Goal: Task Accomplishment & Management: Use online tool/utility

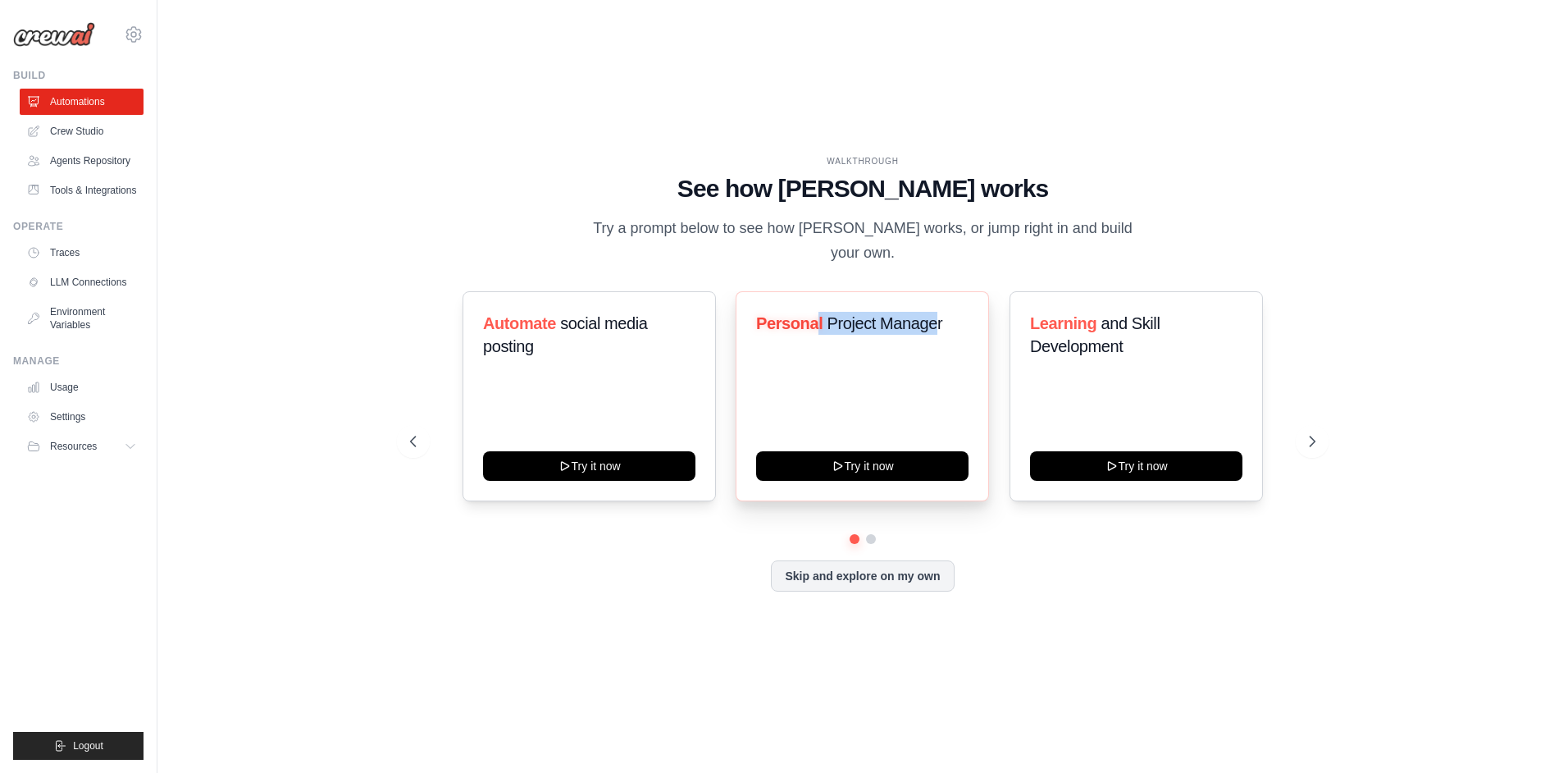
click at [939, 315] on h3 "Personal Project Manager" at bounding box center [863, 323] width 213 height 23
click at [939, 315] on span "Project Manager" at bounding box center [884, 324] width 115 height 18
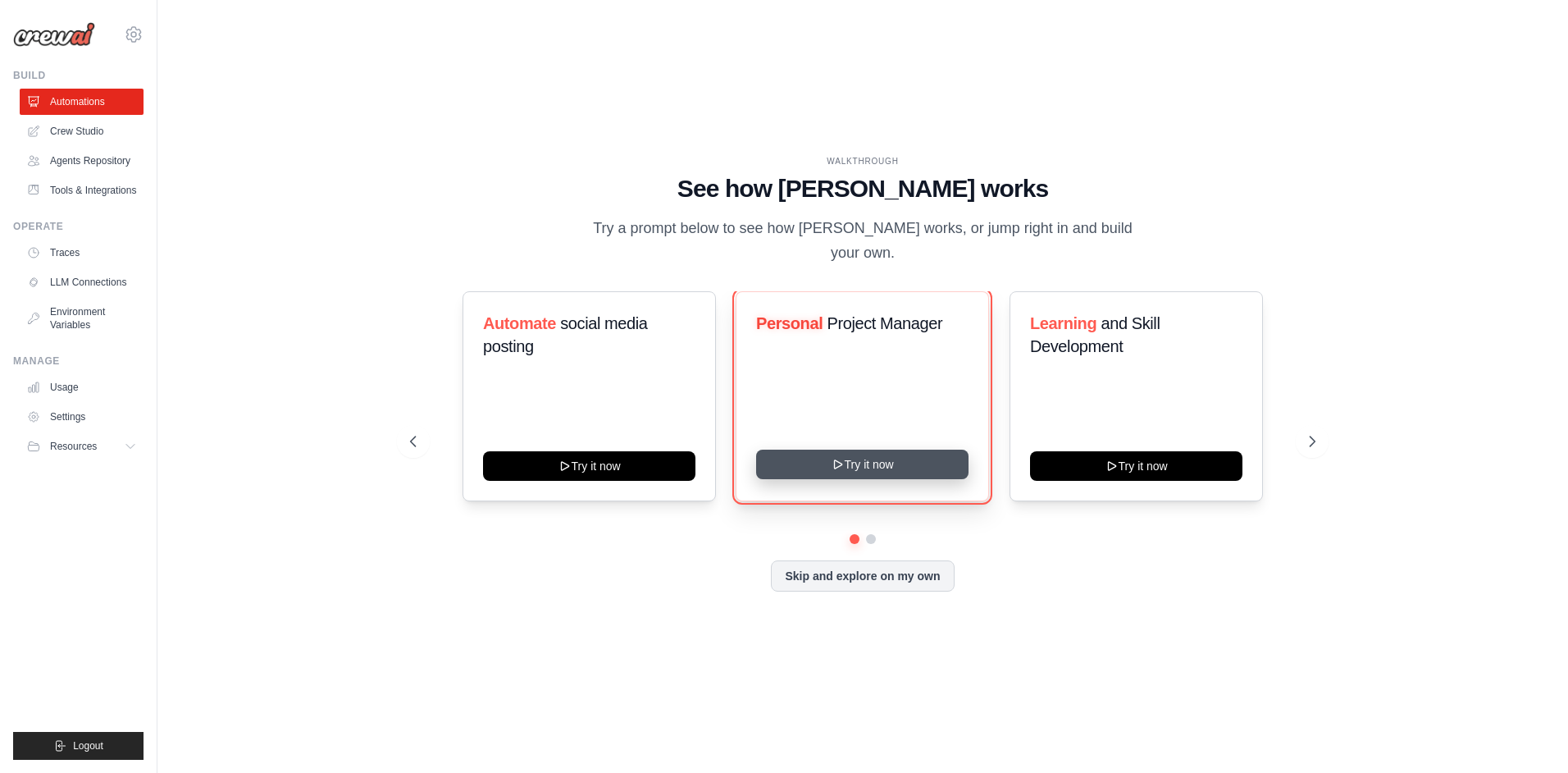
click at [897, 453] on button "Try it now" at bounding box center [863, 464] width 213 height 29
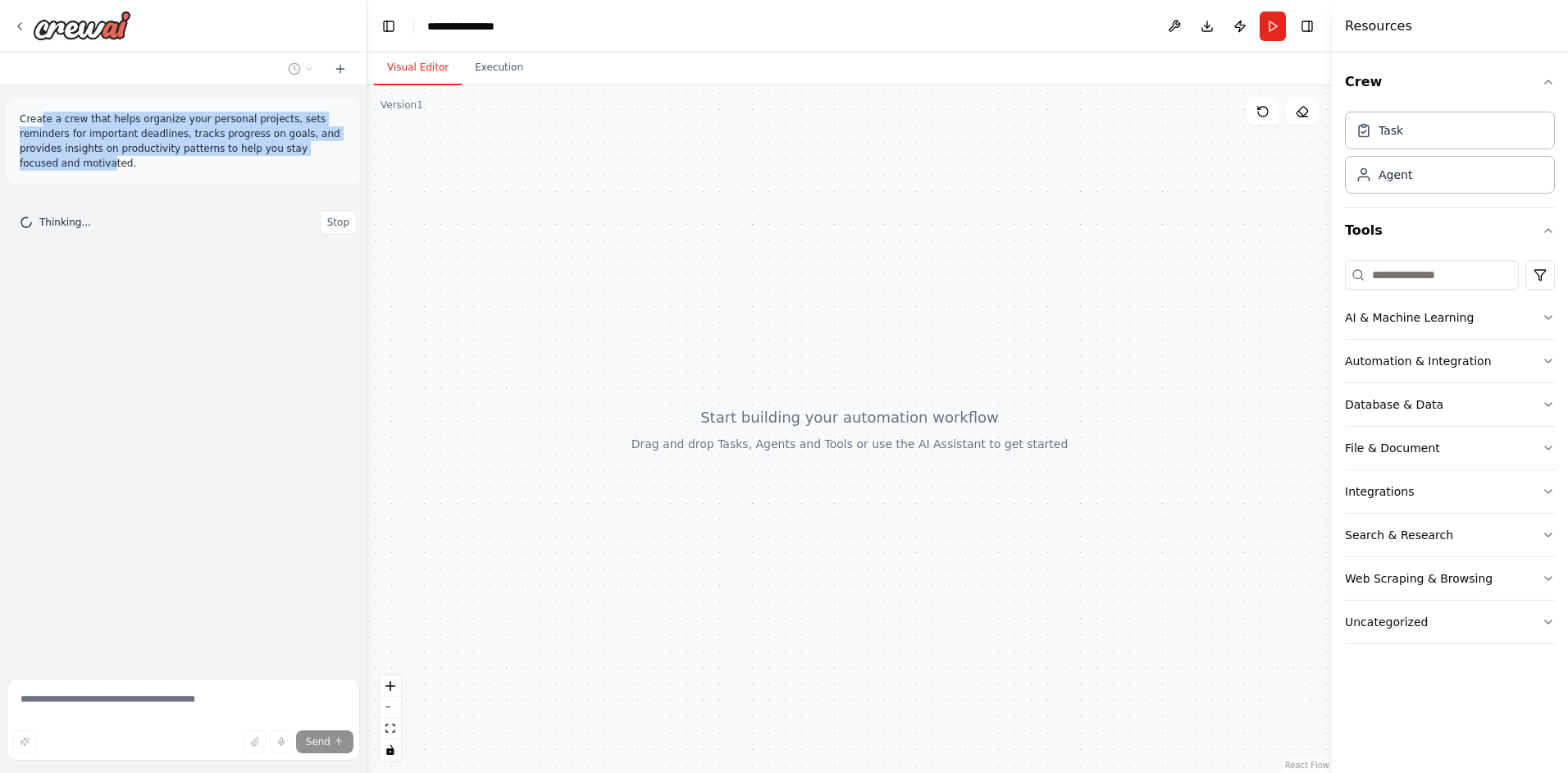
drag, startPoint x: 140, startPoint y: 125, endPoint x: 274, endPoint y: 147, distance: 135.8
click at [274, 147] on p "Create a crew that helps organize your personal projects, sets reminders for im…" at bounding box center [184, 141] width 327 height 59
click at [245, 144] on p "Create a crew that helps organize your personal projects, sets reminders for im…" at bounding box center [184, 141] width 327 height 59
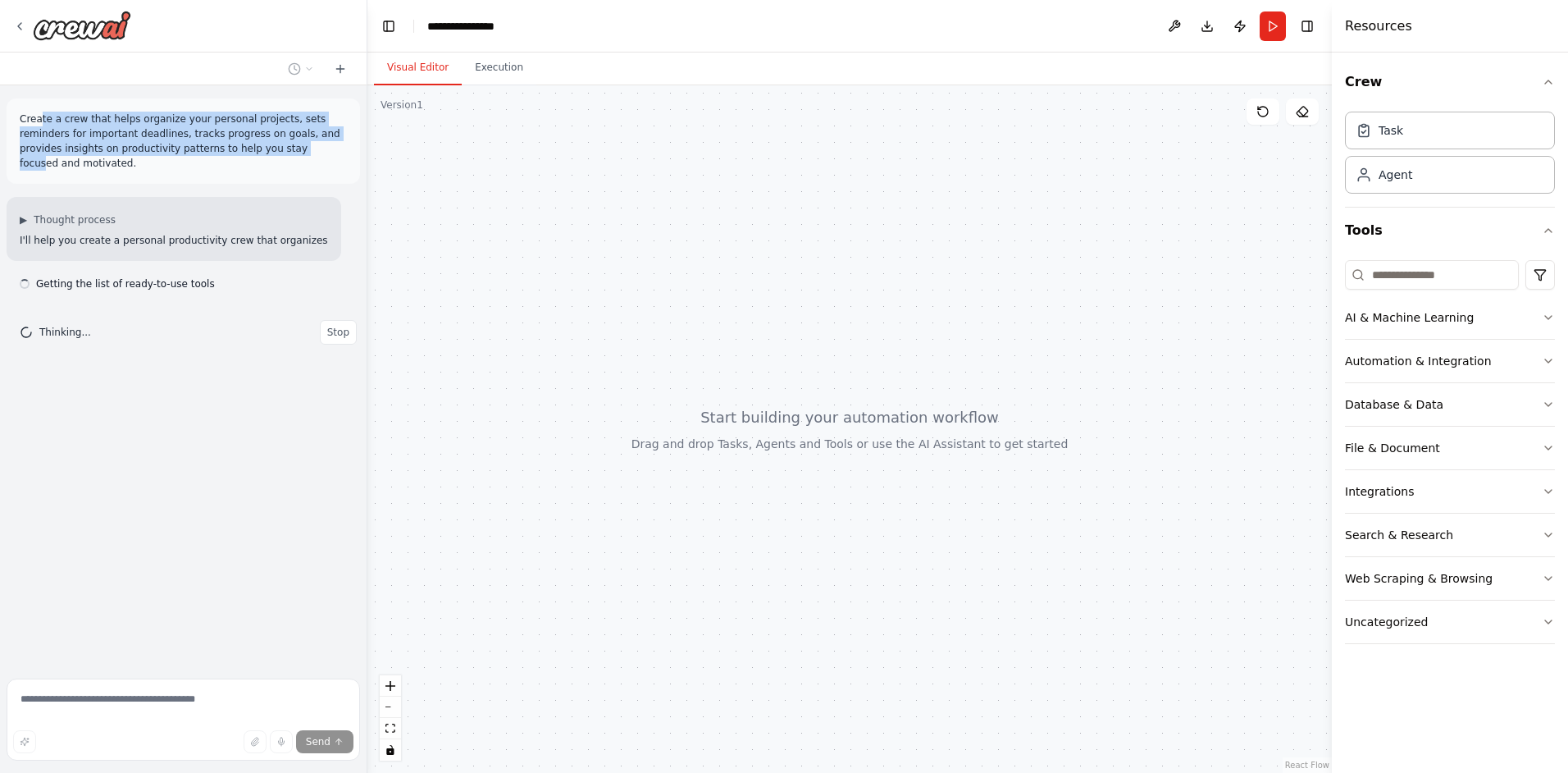
drag, startPoint x: 38, startPoint y: 115, endPoint x: 207, endPoint y: 148, distance: 172.2
click at [207, 148] on p "Create a crew that helps organize your personal projects, sets reminders for im…" at bounding box center [184, 141] width 327 height 59
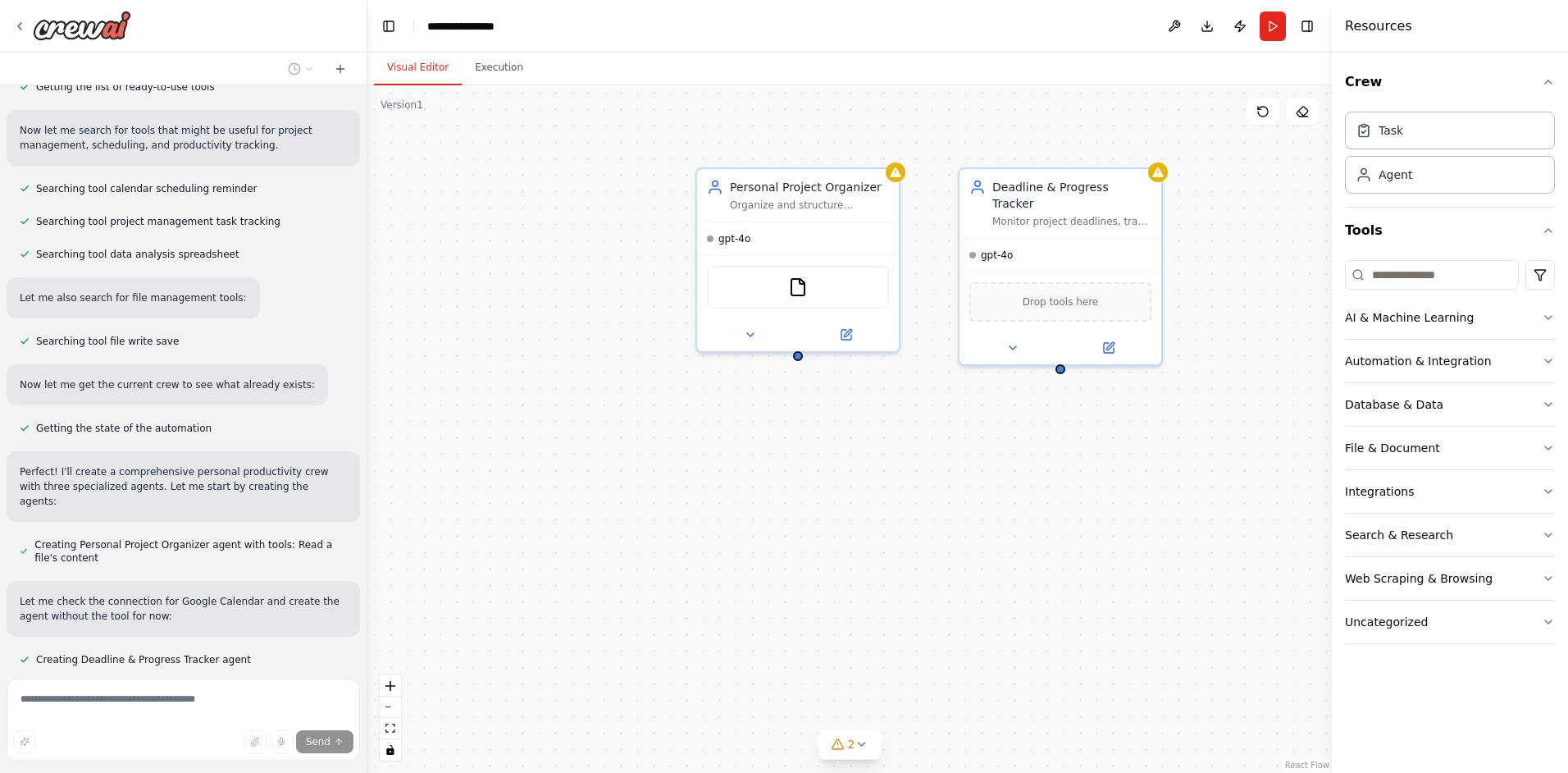
scroll to position [271, 0]
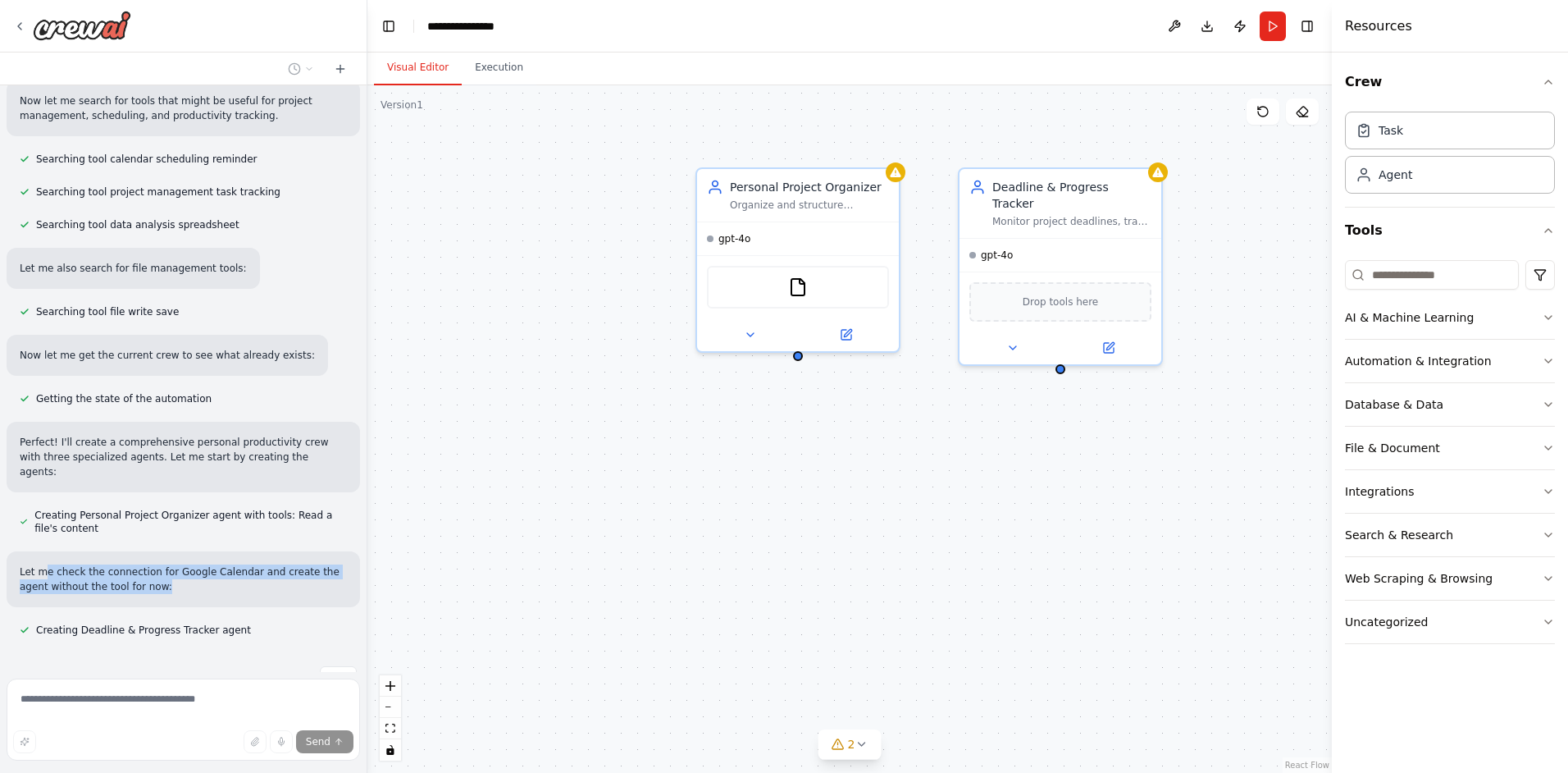
drag, startPoint x: 55, startPoint y: 518, endPoint x: 255, endPoint y: 555, distance: 203.4
click at [255, 555] on div "Let me check the connection for Google Calendar and create the agent without th…" at bounding box center [183, 578] width 354 height 55
drag, startPoint x: 170, startPoint y: 538, endPoint x: 205, endPoint y: 544, distance: 35.5
click at [205, 551] on div "Let me check the connection for Google Calendar and create the agent without th…" at bounding box center [183, 578] width 354 height 55
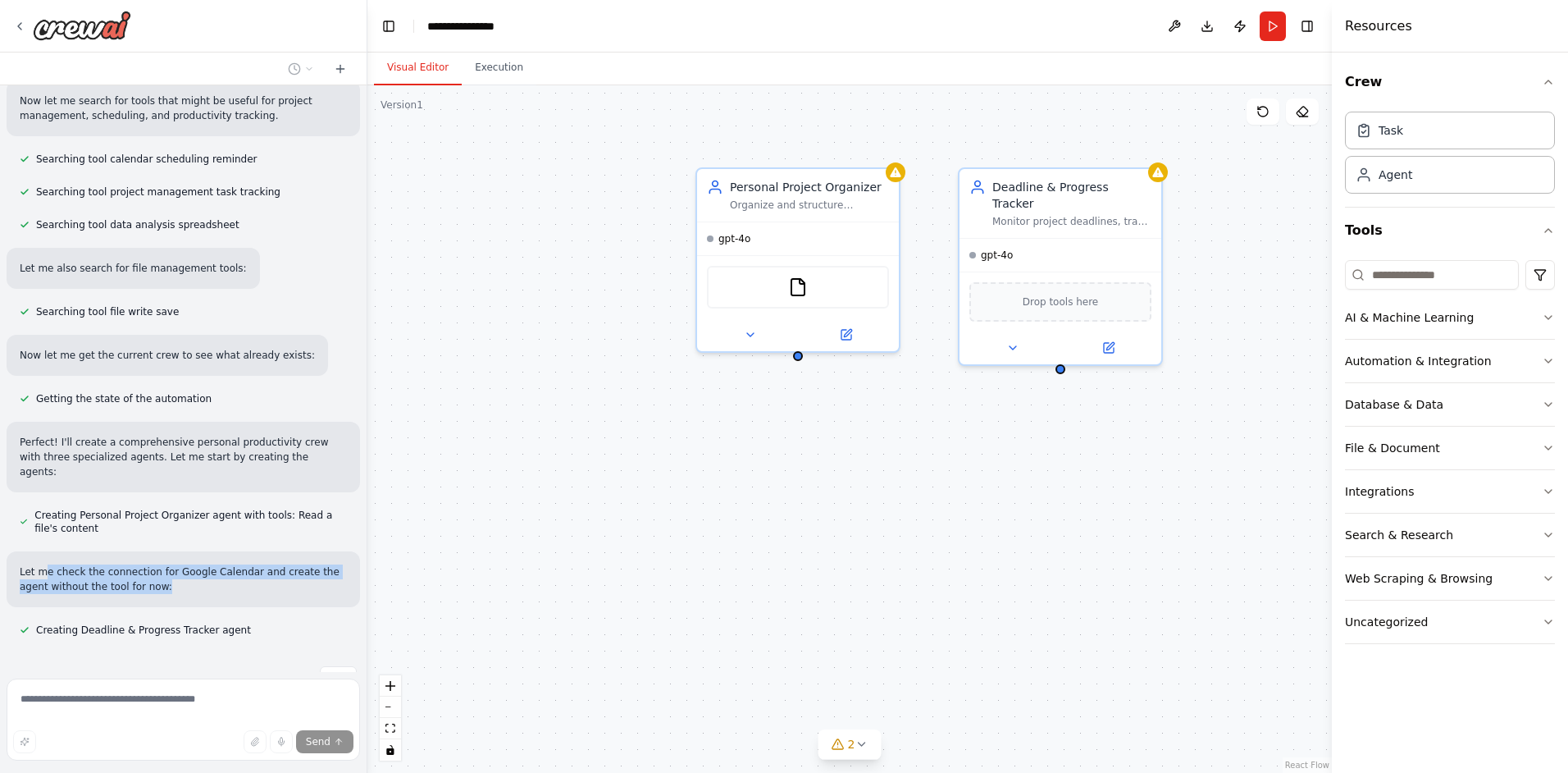
click at [205, 565] on p "Let me check the connection for Google Calendar and create the agent without th…" at bounding box center [184, 579] width 327 height 29
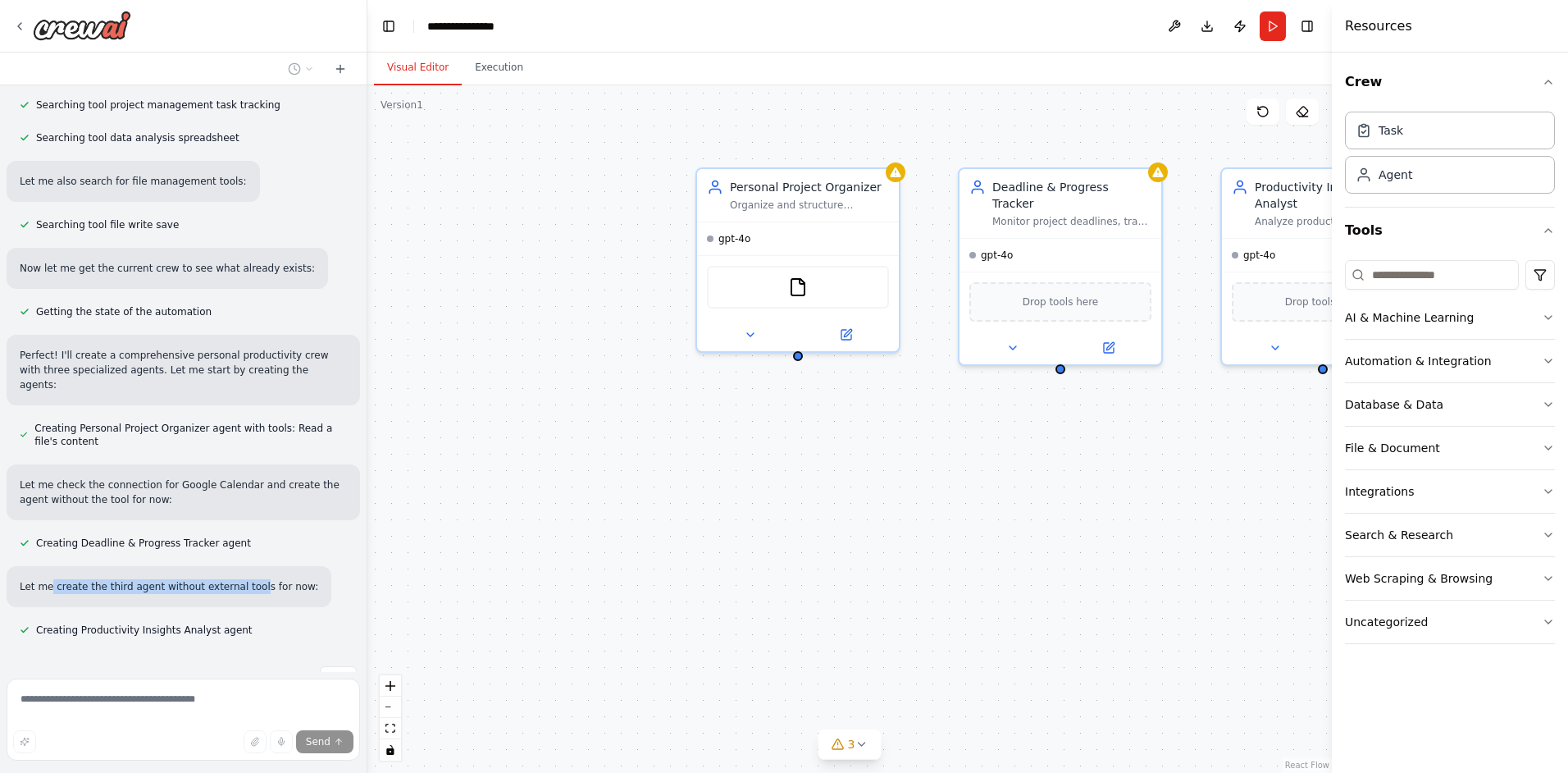
drag, startPoint x: 57, startPoint y: 548, endPoint x: 239, endPoint y: 551, distance: 182.0
click at [239, 567] on div "Let me create the third agent without external tools for now:" at bounding box center [168, 587] width 325 height 41
click at [289, 567] on div "Let me create the third agent without external tools for now:" at bounding box center [168, 587] width 325 height 41
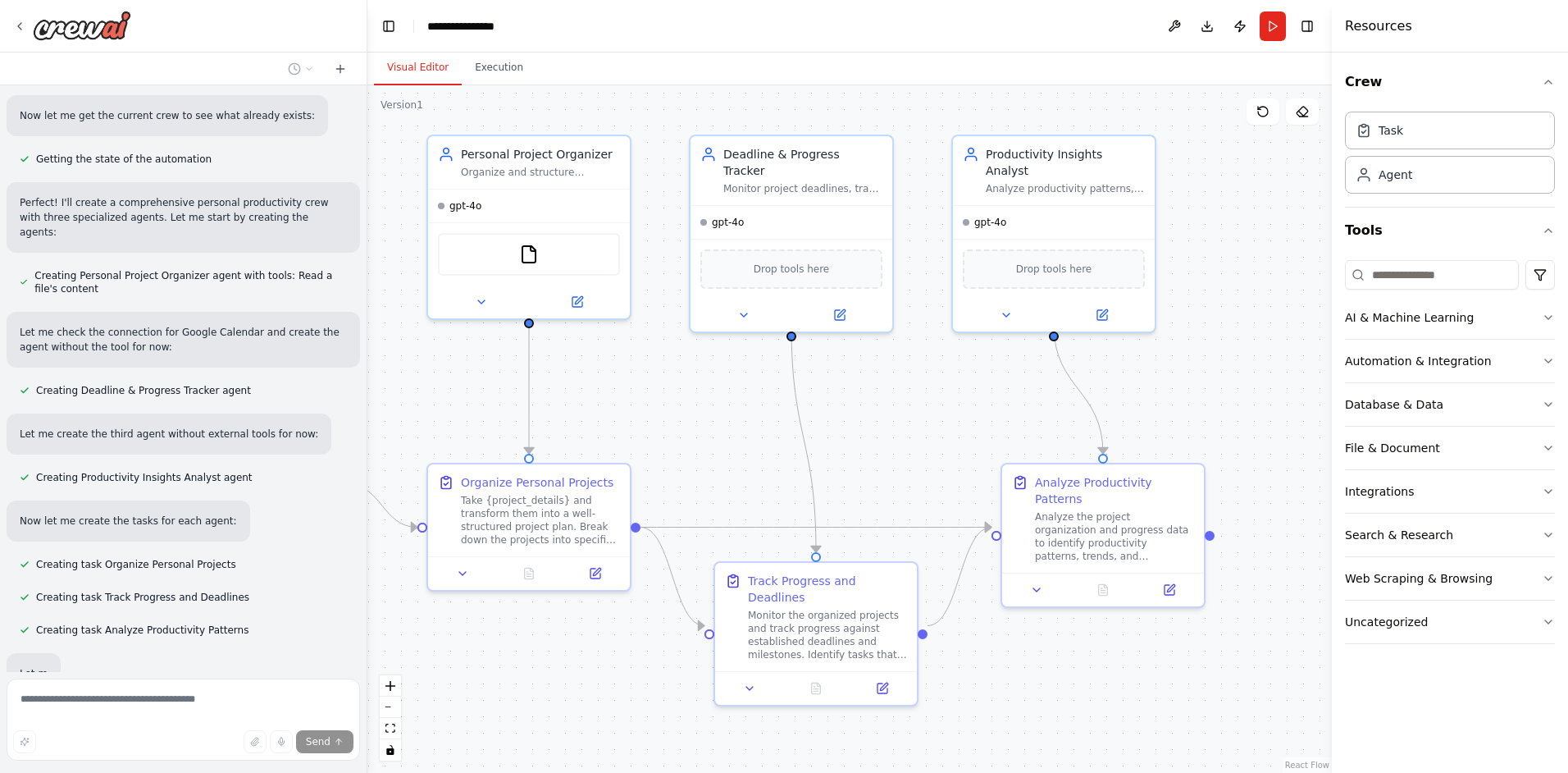
scroll to position [597, 0]
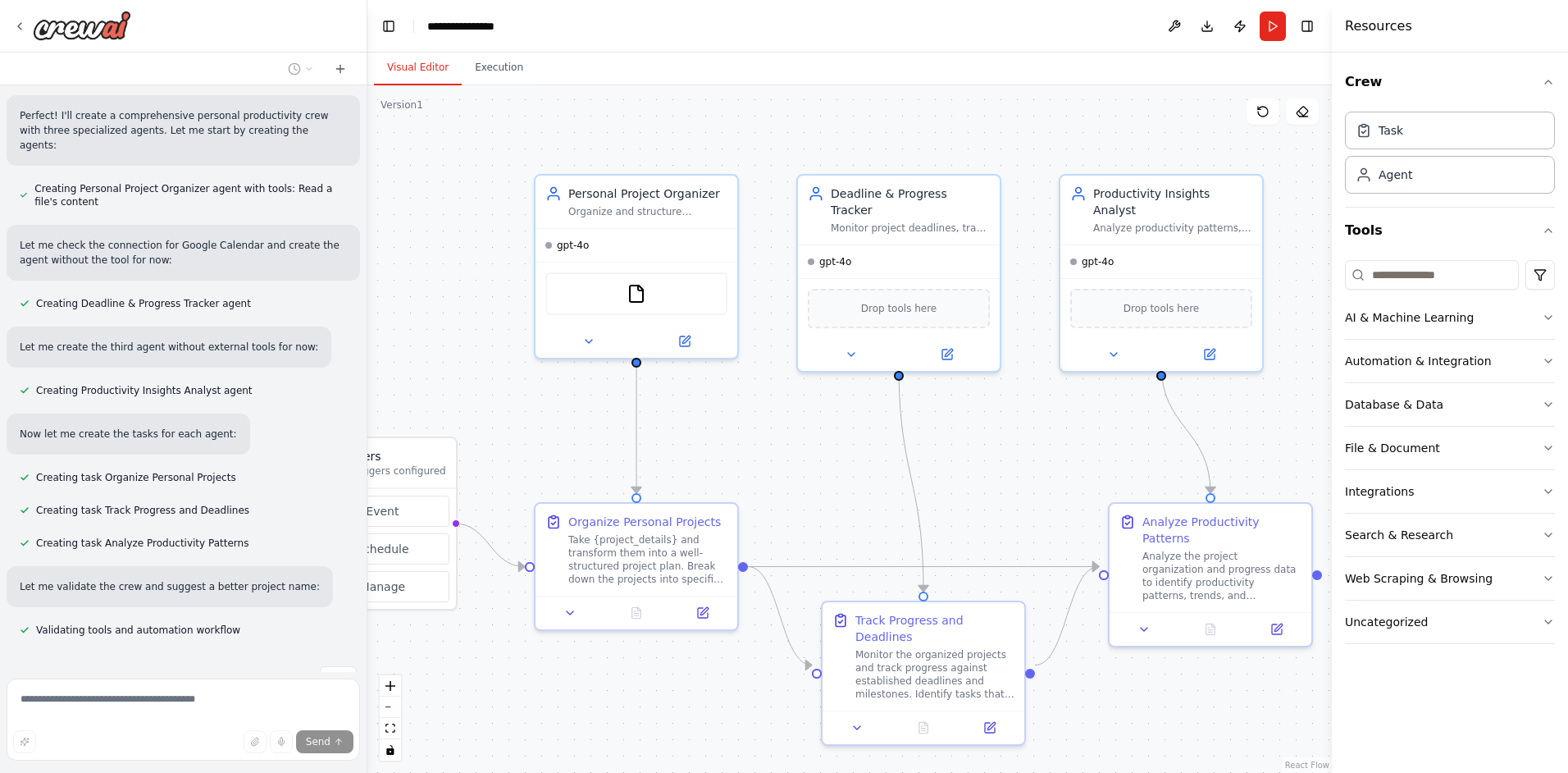
drag, startPoint x: 908, startPoint y: 701, endPoint x: 746, endPoint y: 708, distance: 162.2
click at [746, 708] on div ".deletable-edge-delete-btn { width: 20px; height: 20px; border: 0px solid #ffff…" at bounding box center [849, 429] width 964 height 688
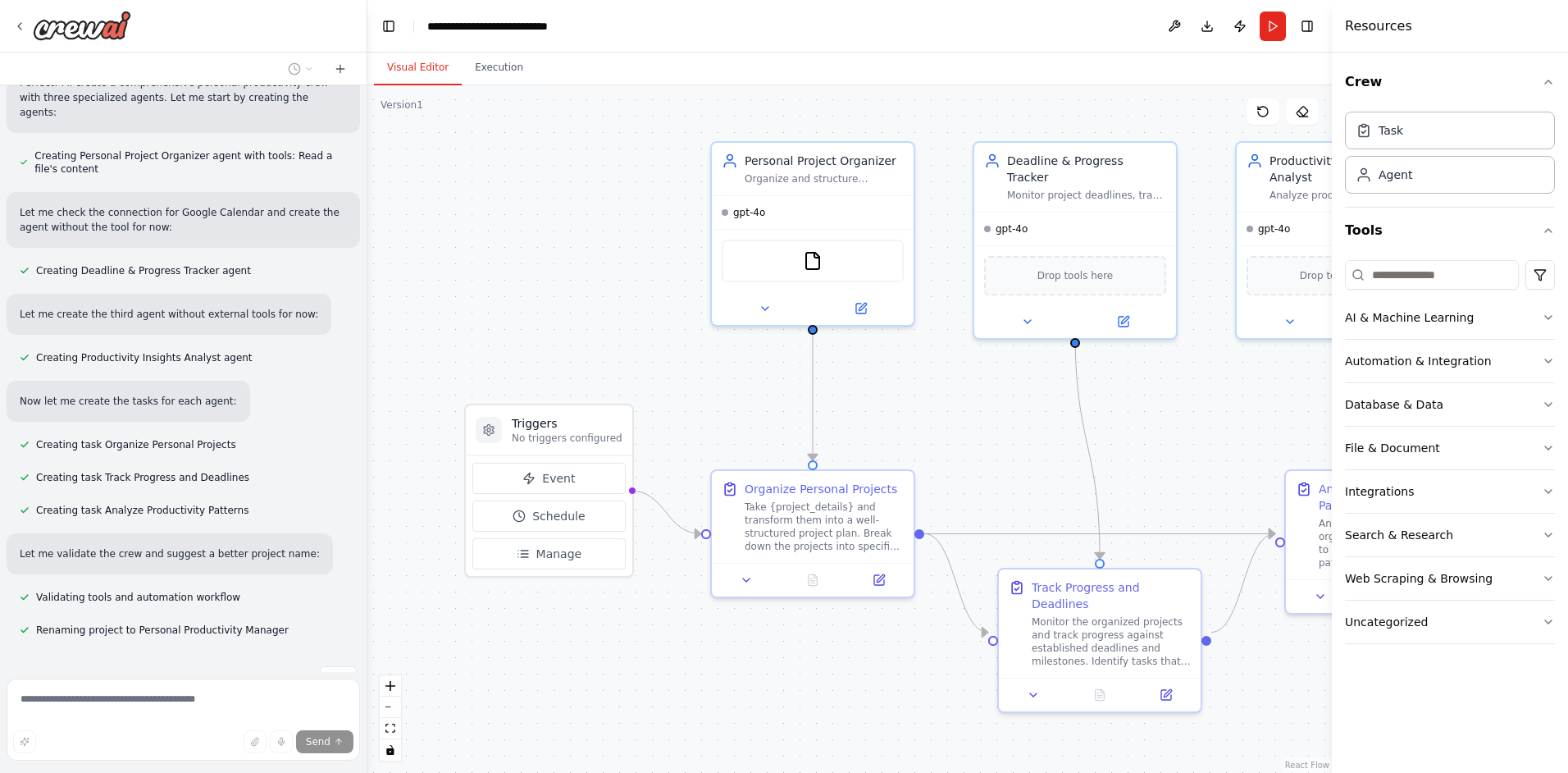
scroll to position [669, 0]
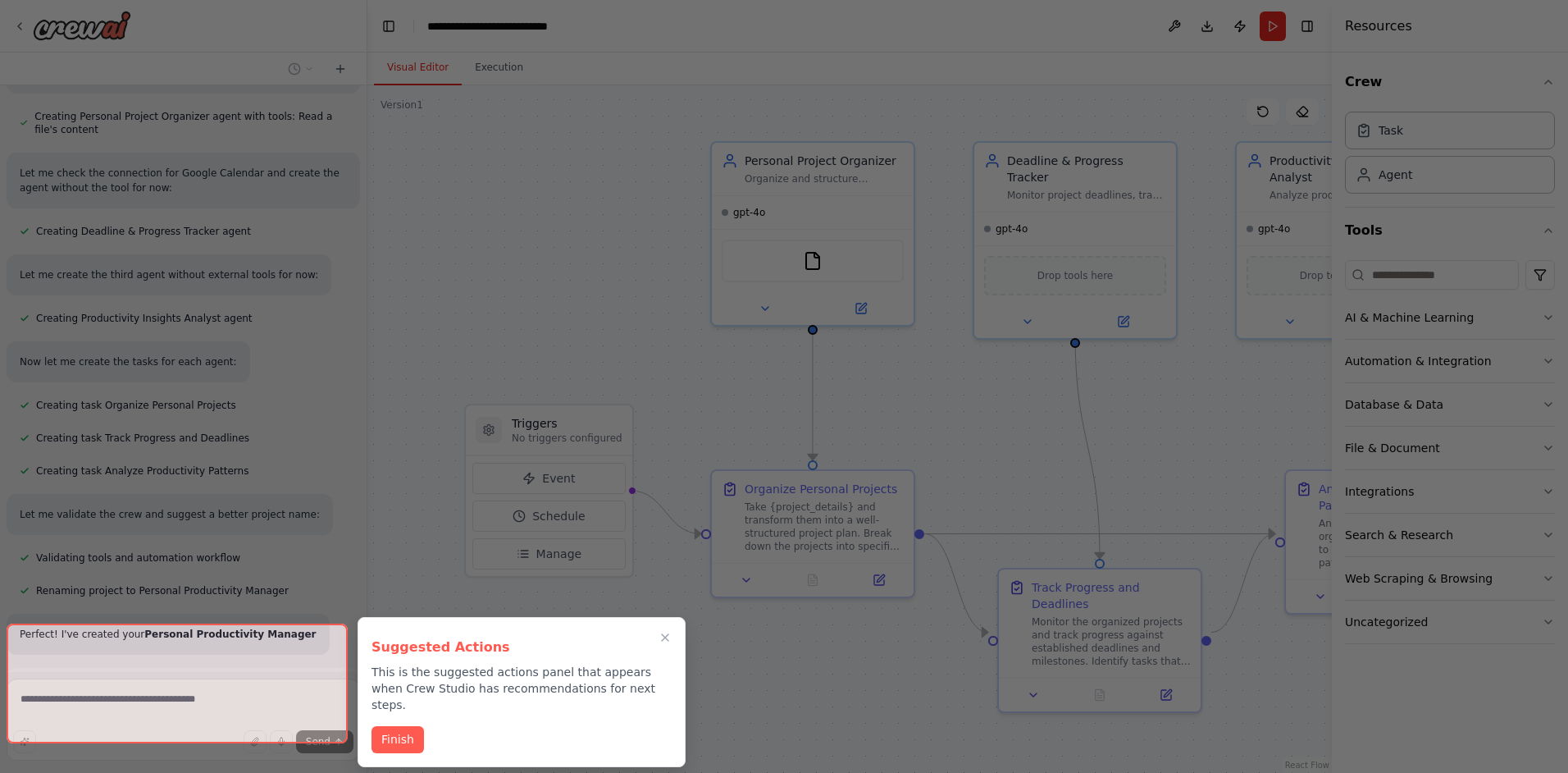
drag, startPoint x: 588, startPoint y: 433, endPoint x: 726, endPoint y: 411, distance: 139.7
click at [726, 411] on div "Create a crew that helps organize your personal projects, sets reminders for im…" at bounding box center [784, 386] width 1568 height 773
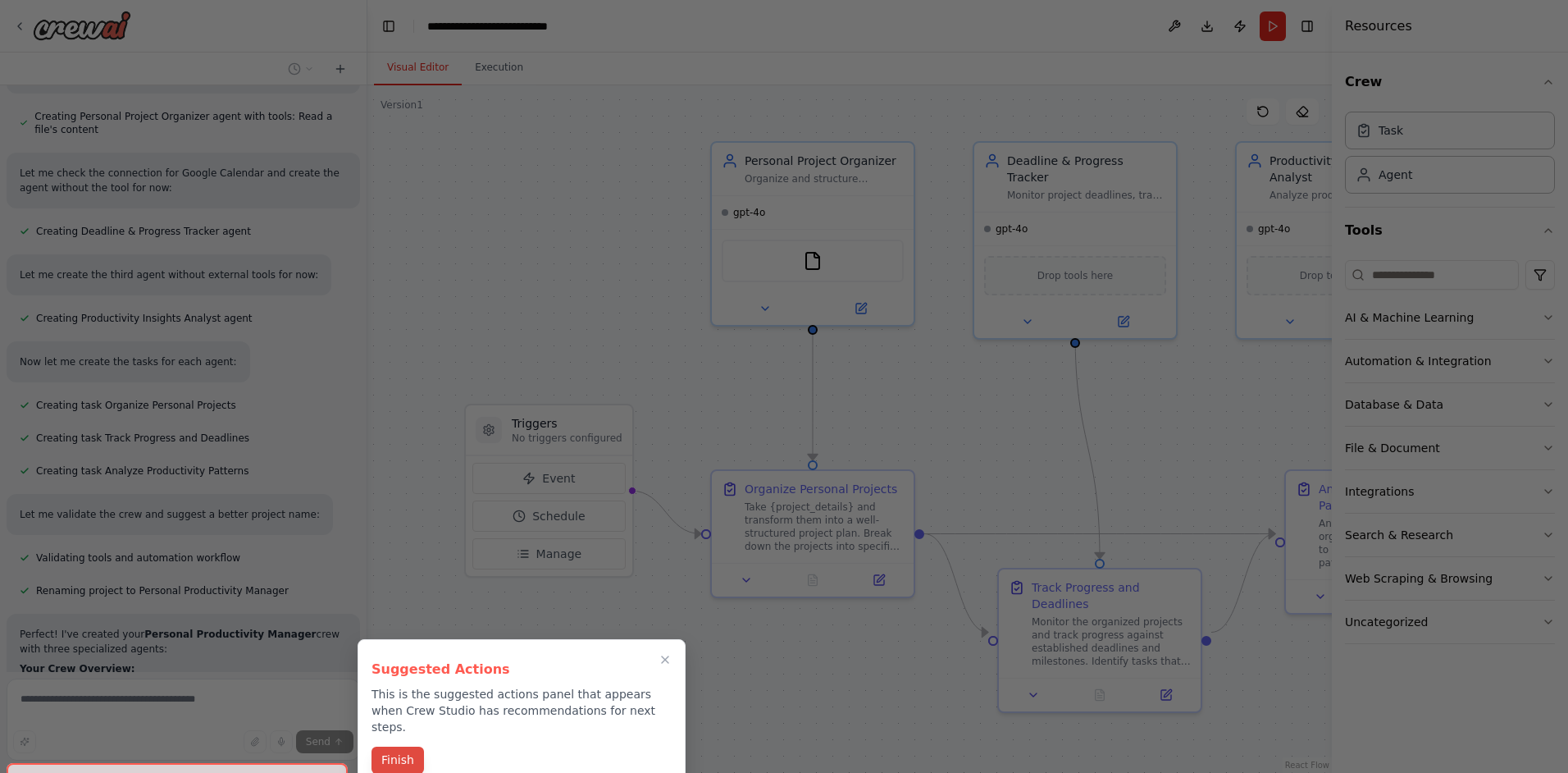
click at [409, 747] on button "Finish" at bounding box center [398, 760] width 53 height 27
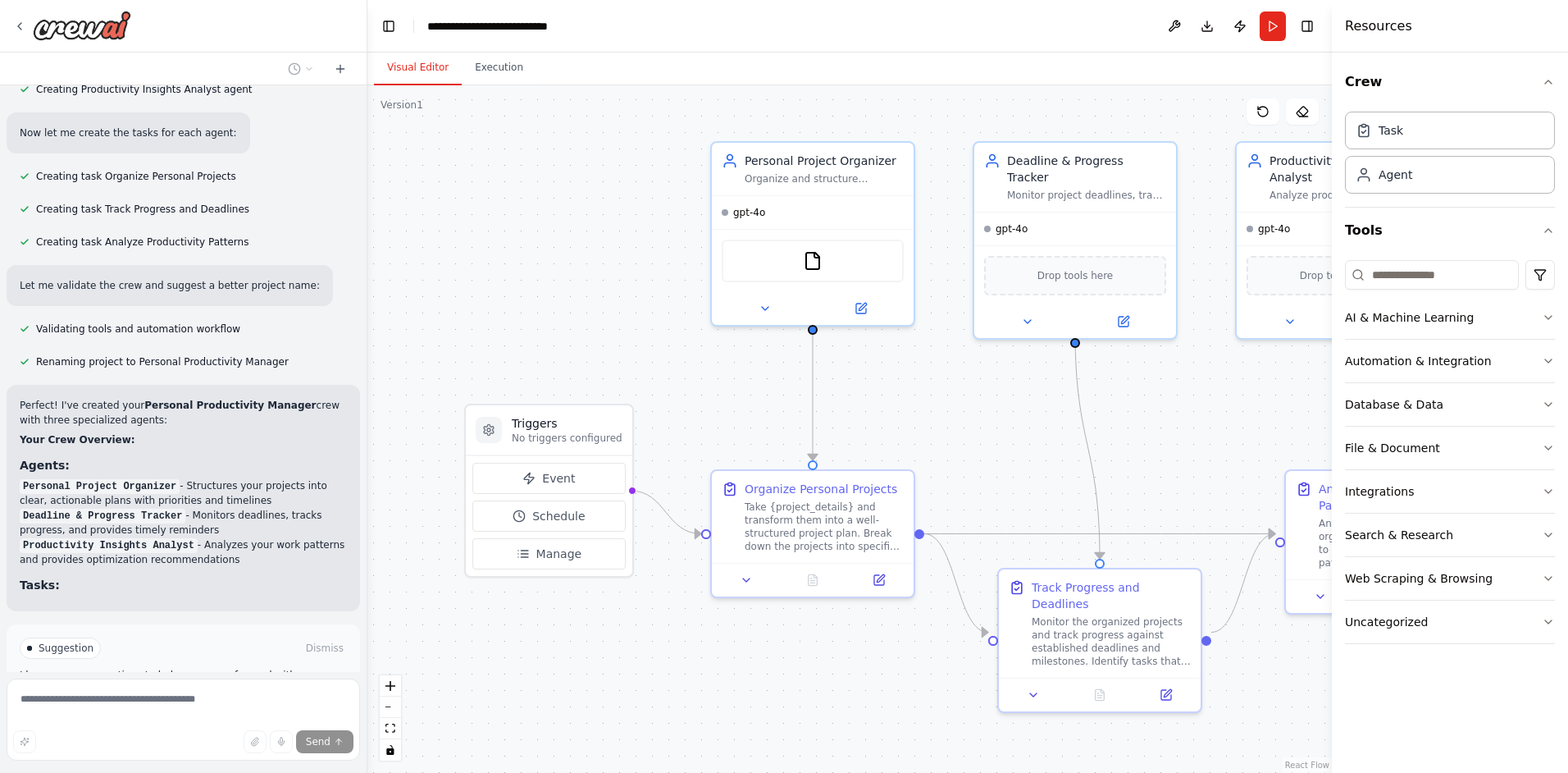
scroll to position [916, 0]
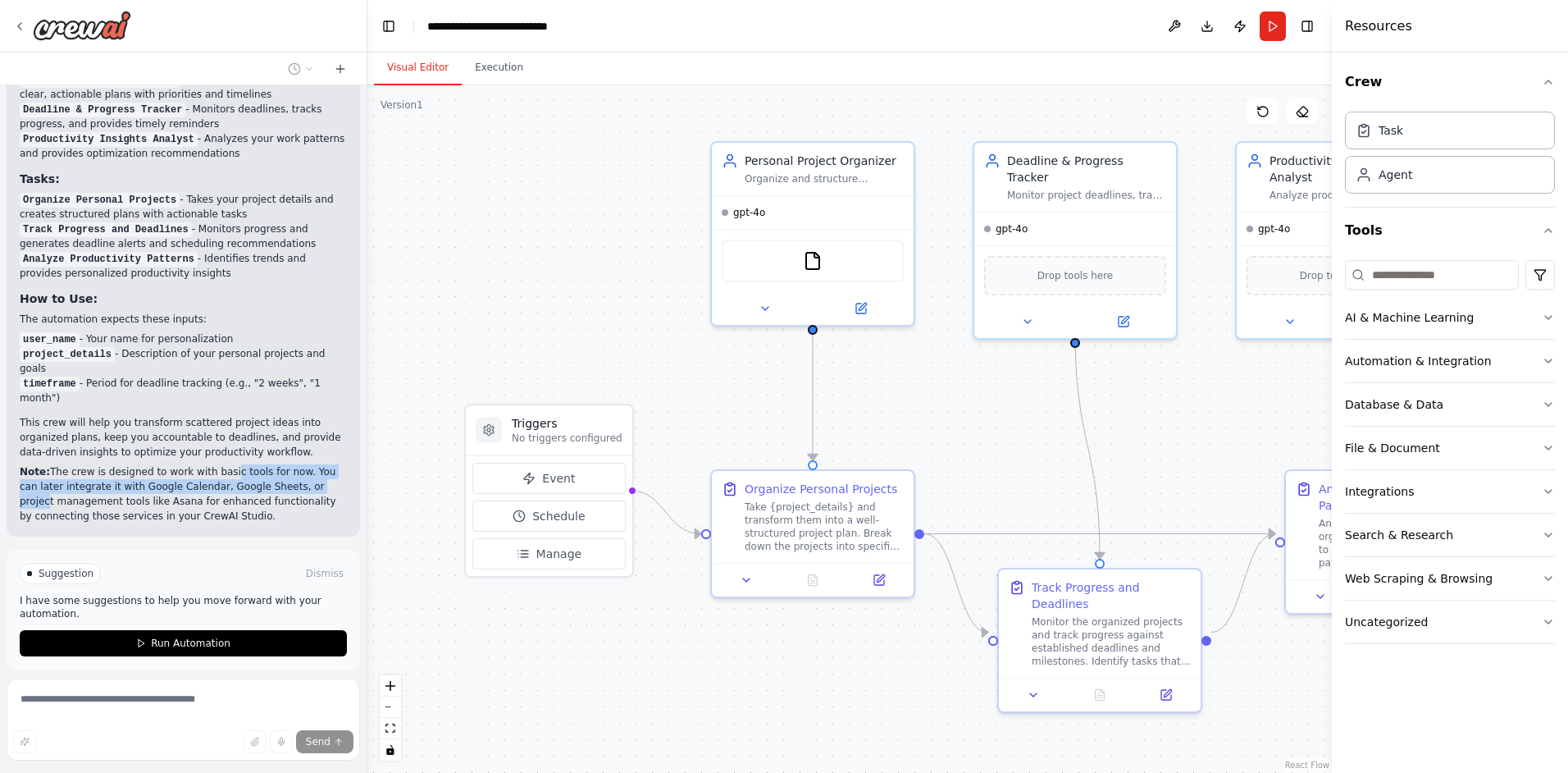
drag, startPoint x: 214, startPoint y: 403, endPoint x: 290, endPoint y: 416, distance: 77.1
click at [290, 465] on p "Note: The crew is designed to work with basic tools for now. You can later inte…" at bounding box center [184, 494] width 327 height 59
click at [289, 465] on p "Note: The crew is designed to work with basic tools for now. You can later inte…" at bounding box center [184, 494] width 327 height 59
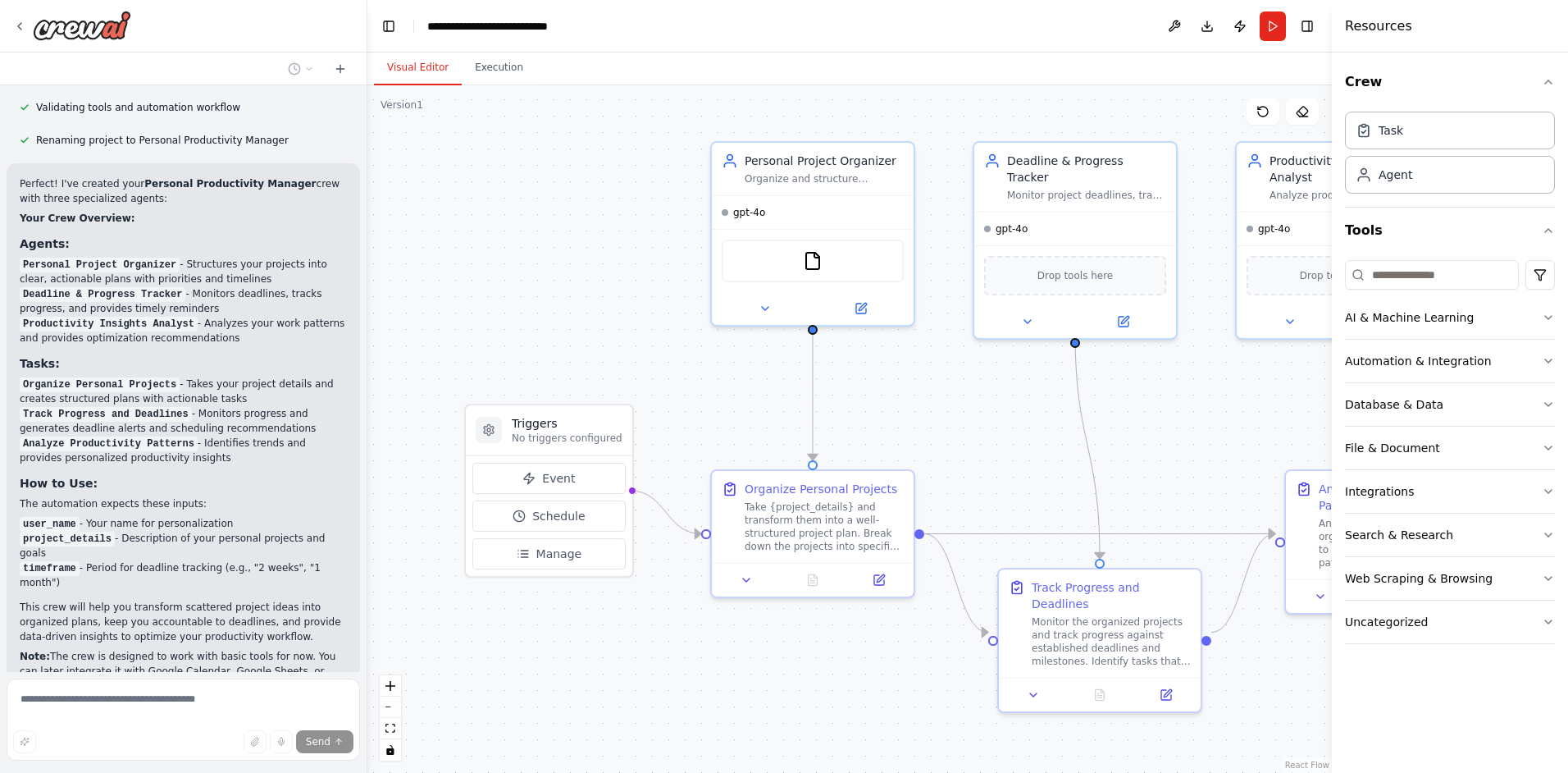
scroll to position [1222, 0]
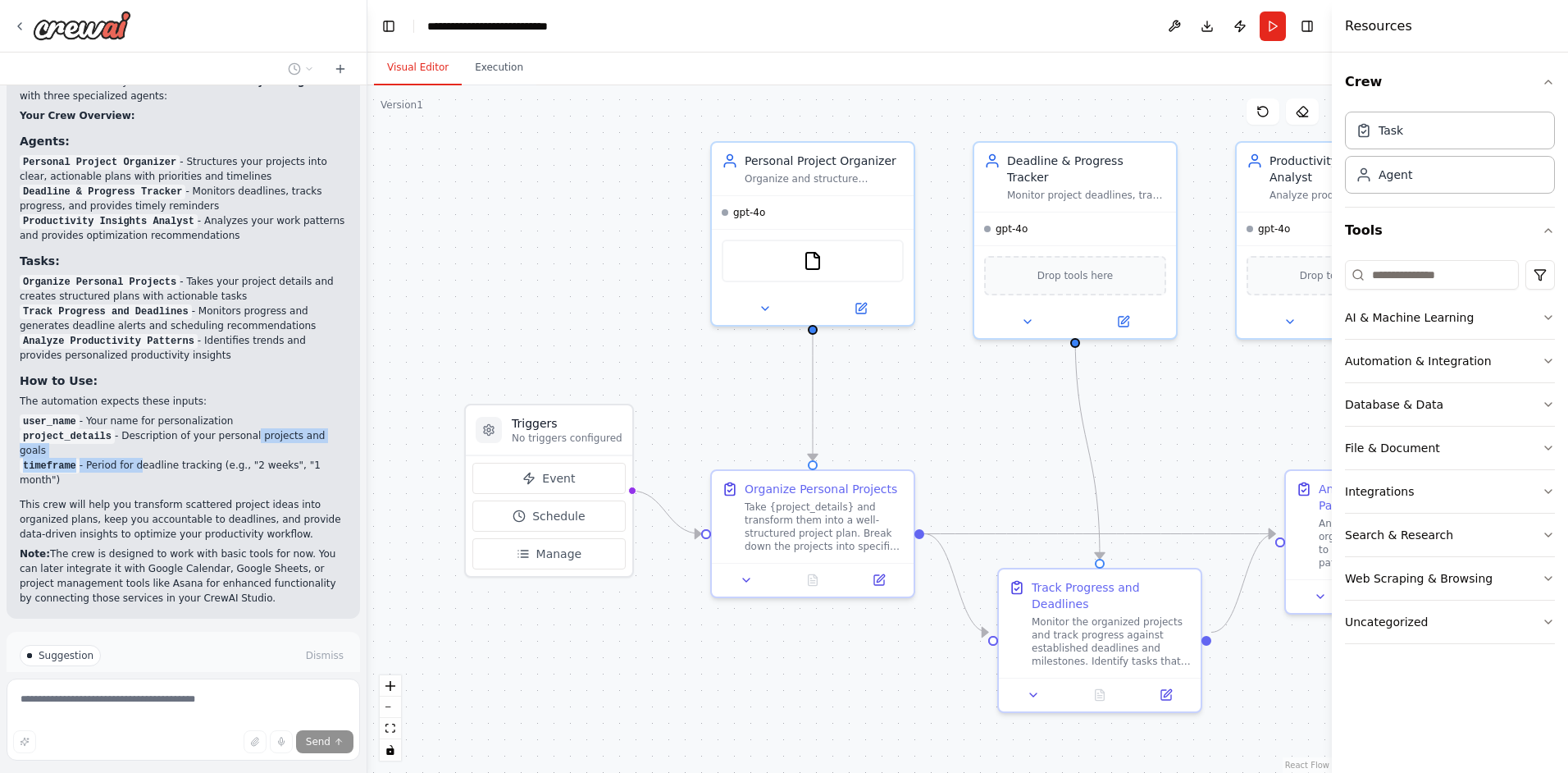
drag, startPoint x: 132, startPoint y: 402, endPoint x: 239, endPoint y: 395, distance: 107.2
click at [239, 414] on ul "user_name - Your name for personalization project_details - Description of your…" at bounding box center [184, 450] width 327 height 74
click at [239, 428] on li "project_details - Description of your personal projects and goals" at bounding box center [184, 443] width 327 height 29
drag, startPoint x: 179, startPoint y: 397, endPoint x: 264, endPoint y: 398, distance: 85.0
click at [264, 414] on ul "user_name - Your name for personalization project_details - Description of your…" at bounding box center [184, 450] width 327 height 74
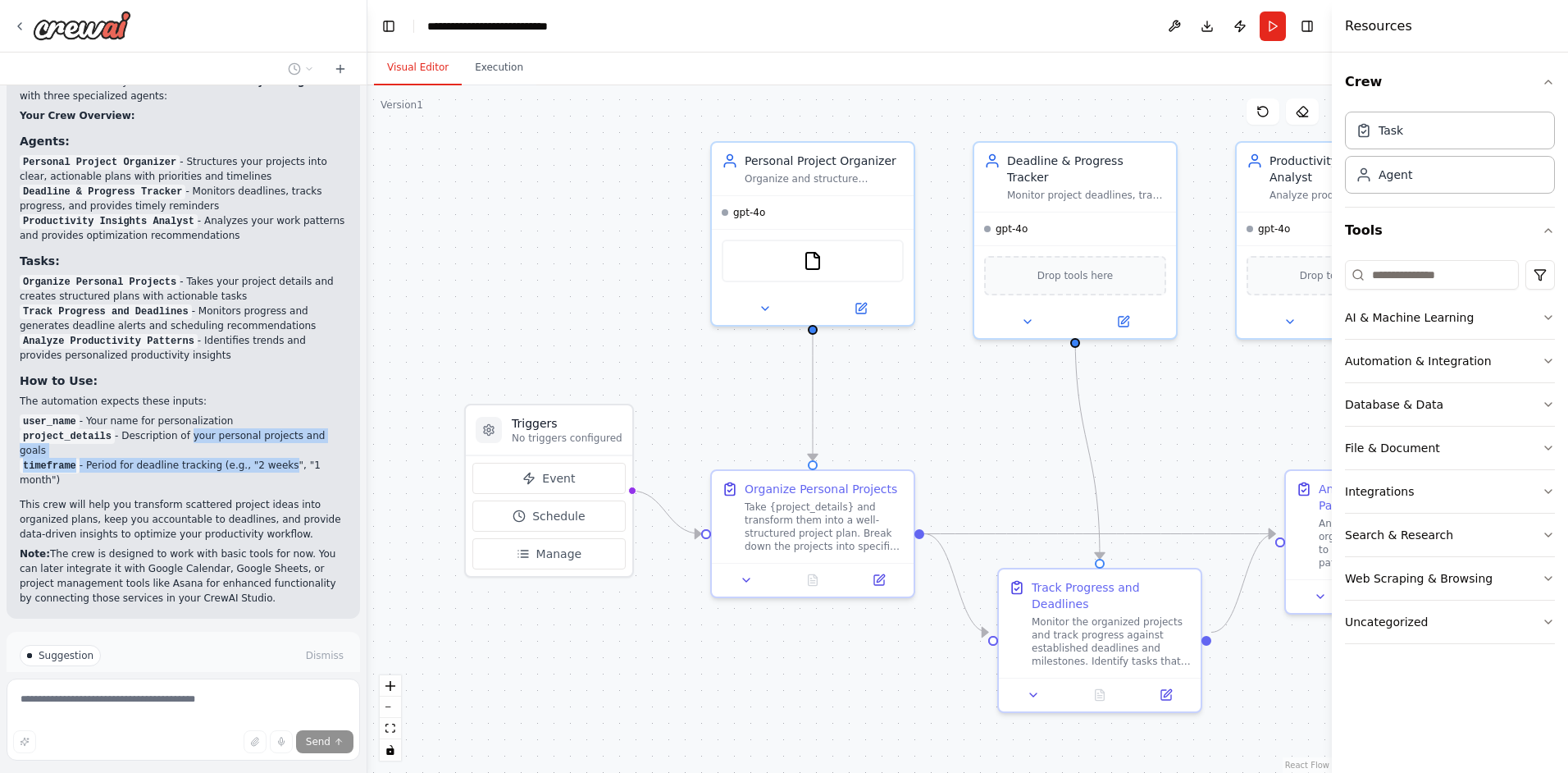
click at [264, 457] on li "timeframe - Period for deadline tracking (e.g., "2 weeks", "1 month")" at bounding box center [184, 472] width 327 height 29
drag, startPoint x: 96, startPoint y: 416, endPoint x: 221, endPoint y: 410, distance: 125.1
click at [217, 410] on div "Perfect! I've created your Personal Productivity Manager crew with three specia…" at bounding box center [184, 339] width 327 height 532
click at [222, 457] on li "timeframe - Period for deadline tracking (e.g., "2 weeks", "1 month")" at bounding box center [184, 472] width 327 height 29
drag, startPoint x: 185, startPoint y: 411, endPoint x: 261, endPoint y: 410, distance: 76.0
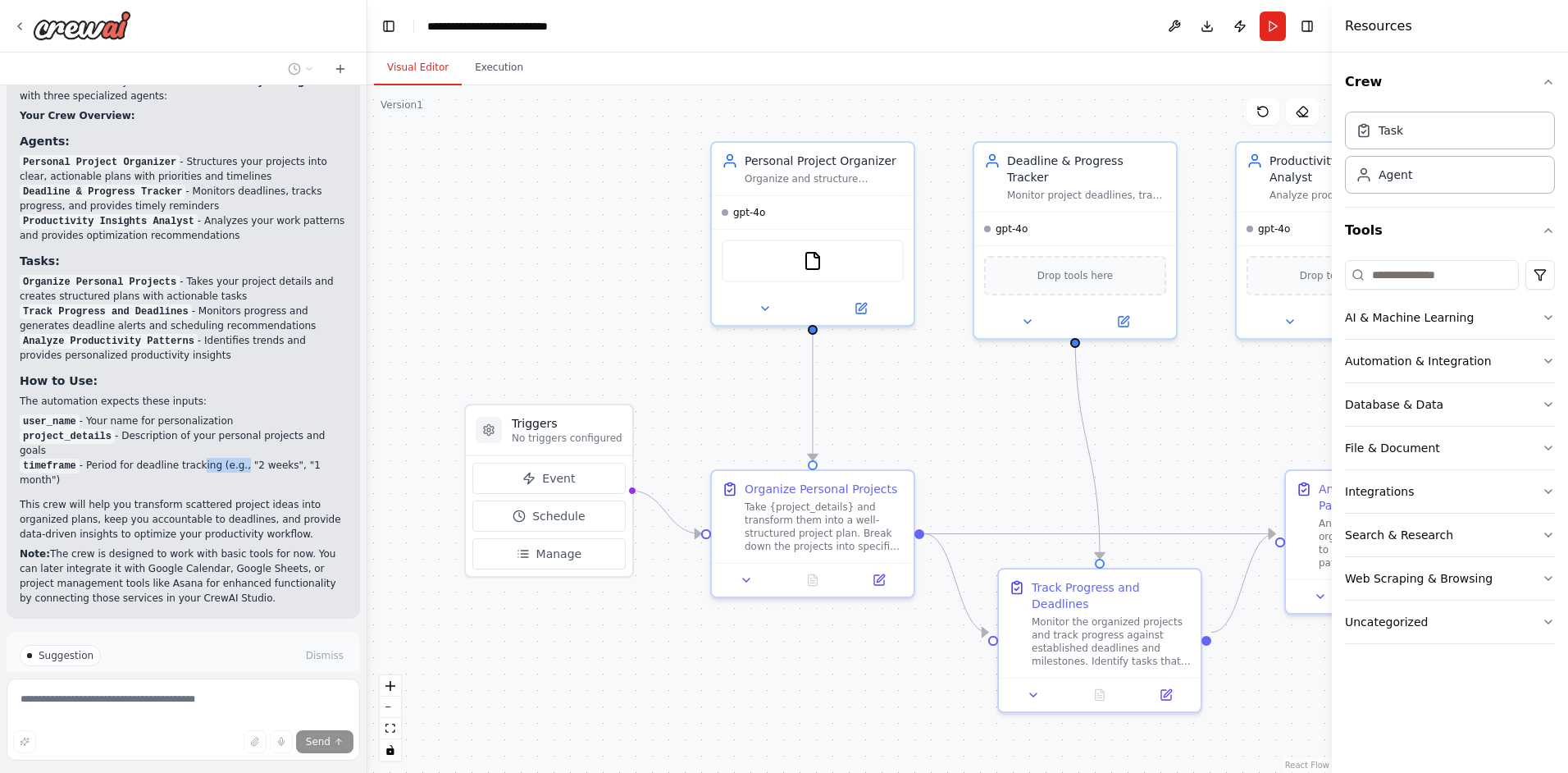
click at [260, 457] on li "timeframe - Period for deadline tracking (e.g., "2 weeks", "1 month")" at bounding box center [184, 472] width 327 height 29
click at [261, 457] on li "timeframe - Period for deadline tracking (e.g., "2 weeks", "1 month")" at bounding box center [184, 472] width 327 height 29
drag, startPoint x: 31, startPoint y: 428, endPoint x: 205, endPoint y: 458, distance: 176.6
click at [205, 497] on p "This crew will help you transform scattered project ideas into organized plans,…" at bounding box center [184, 519] width 327 height 45
click at [207, 497] on p "This crew will help you transform scattered project ideas into organized plans,…" at bounding box center [184, 519] width 327 height 45
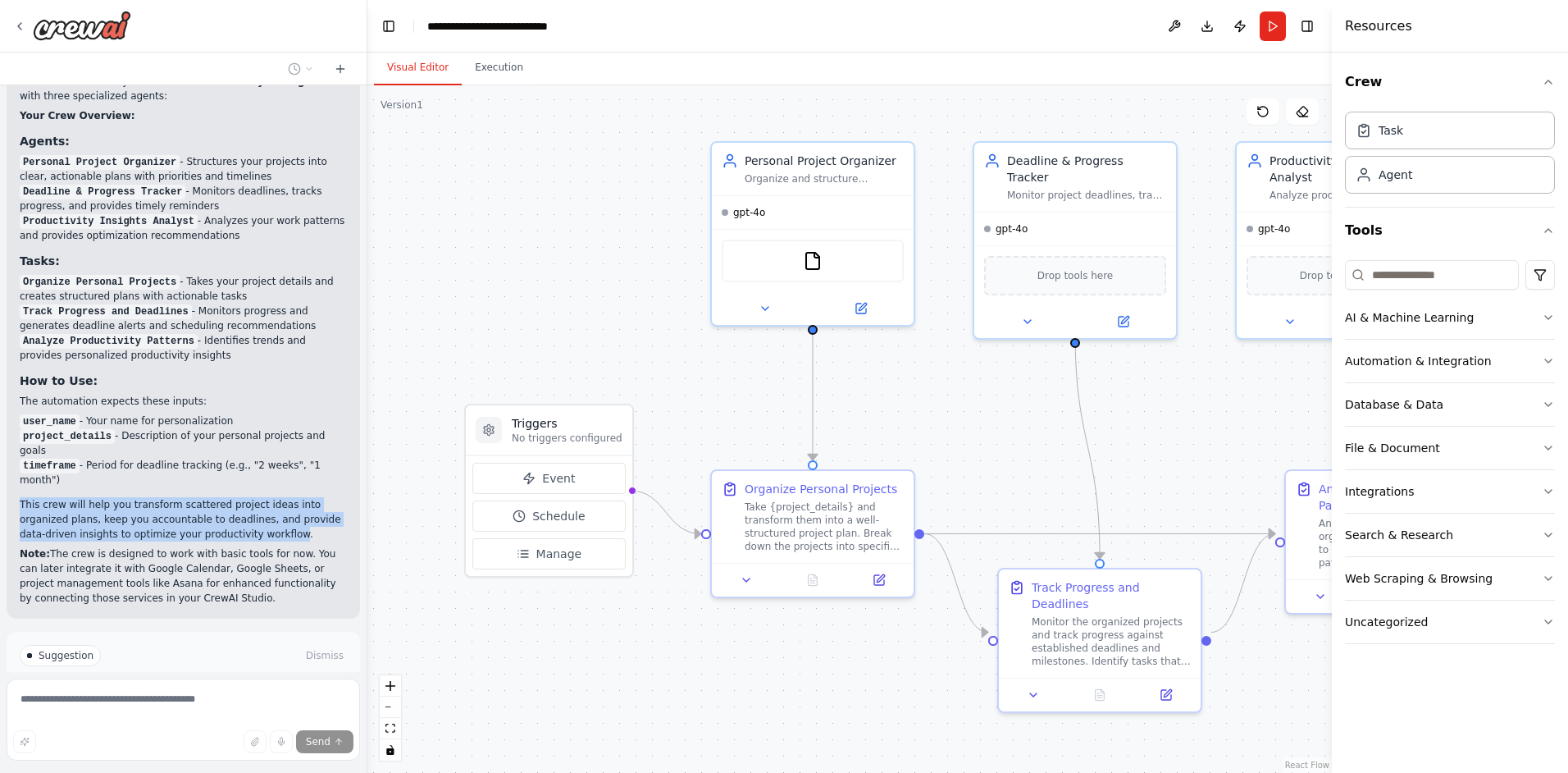
drag, startPoint x: 55, startPoint y: 440, endPoint x: 9, endPoint y: 430, distance: 47.1
click at [9, 430] on div "Perfect! I've created your Personal Productivity Manager crew with three specia…" at bounding box center [183, 340] width 354 height 558
click at [45, 497] on p "This crew will help you transform scattered project ideas into organized plans,…" at bounding box center [184, 519] width 327 height 45
drag, startPoint x: 33, startPoint y: 432, endPoint x: 214, endPoint y: 465, distance: 184.0
click at [214, 497] on p "This crew will help you transform scattered project ideas into organized plans,…" at bounding box center [184, 519] width 327 height 45
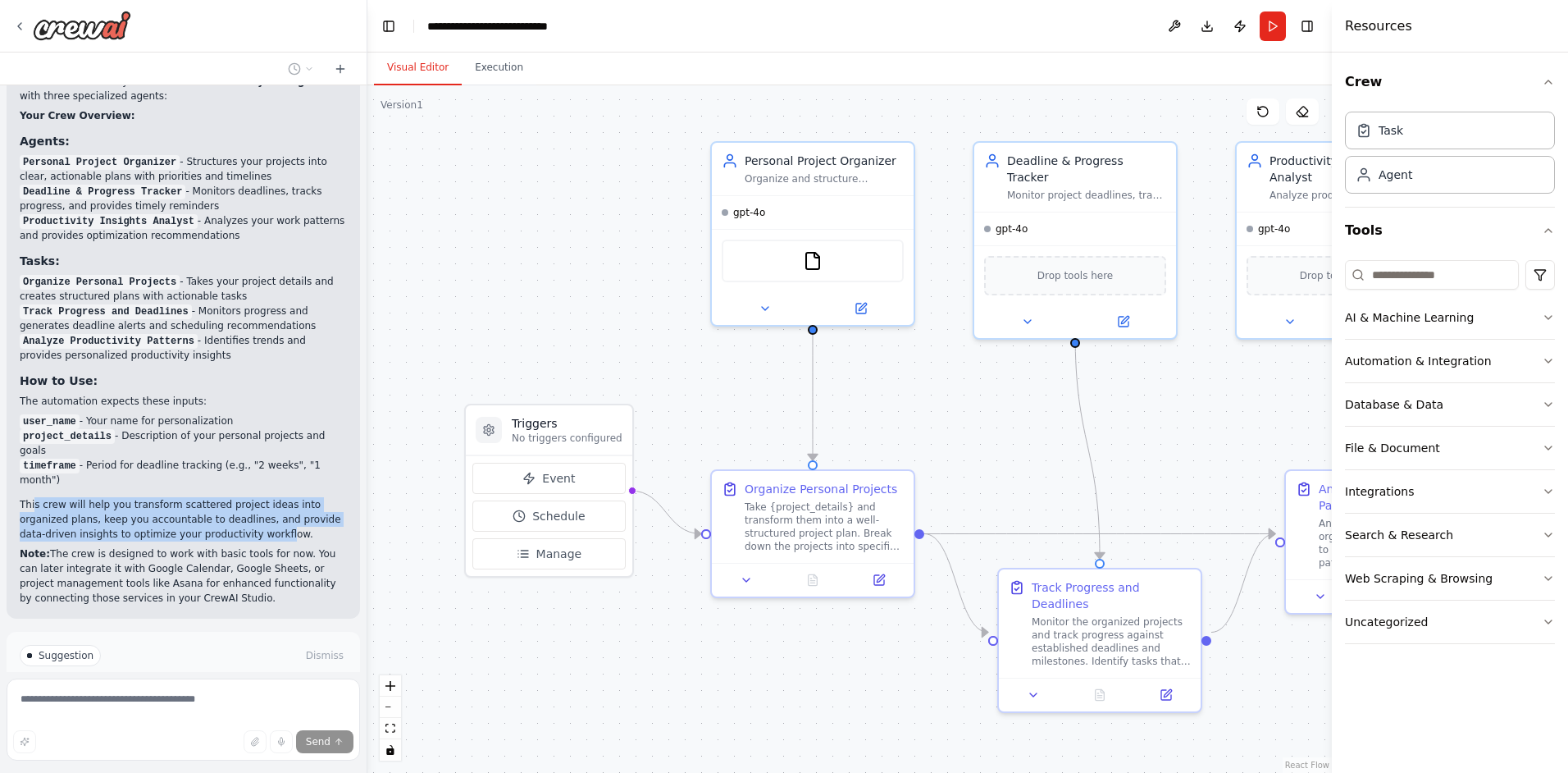
click at [214, 497] on p "This crew will help you transform scattered project ideas into organized plans,…" at bounding box center [184, 519] width 327 height 45
drag, startPoint x: 266, startPoint y: 457, endPoint x: 19, endPoint y: 433, distance: 248.2
click at [19, 433] on div "Perfect! I've created your Personal Productivity Manager crew with three specia…" at bounding box center [183, 340] width 354 height 558
click at [98, 497] on p "This crew will help you transform scattered project ideas into organized plans,…" at bounding box center [184, 519] width 327 height 45
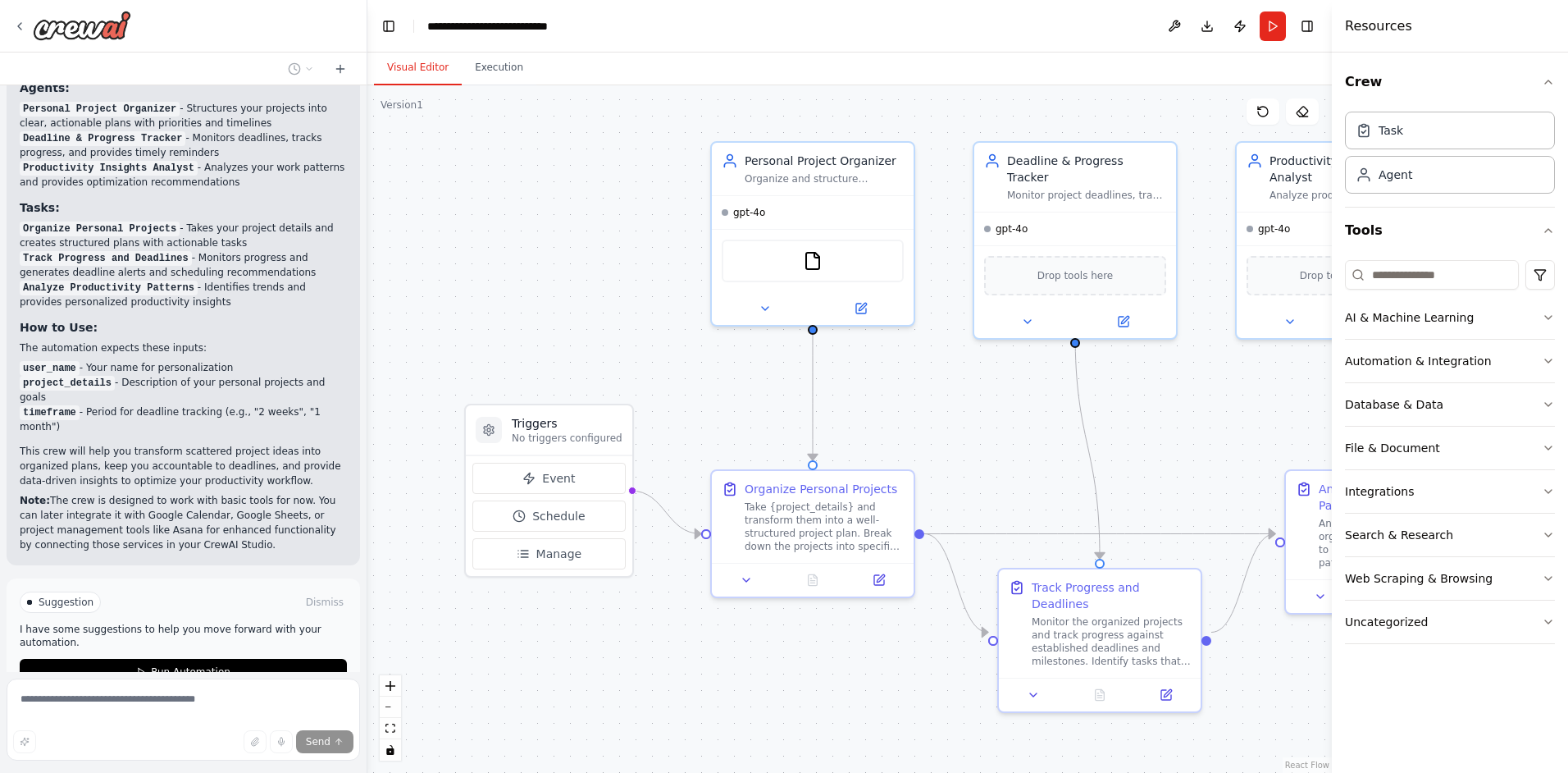
scroll to position [1305, 0]
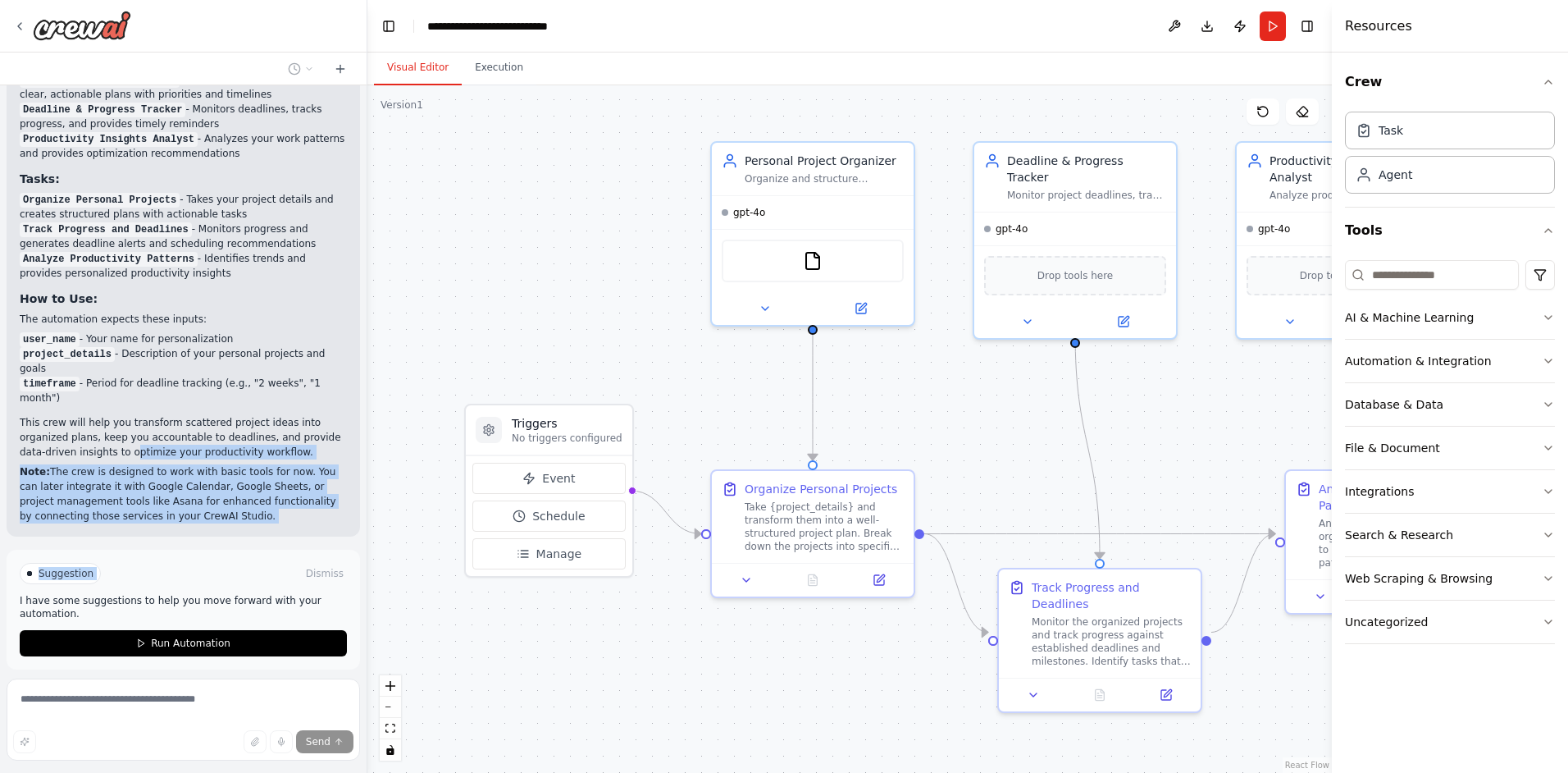
drag, startPoint x: 197, startPoint y: 432, endPoint x: 255, endPoint y: 470, distance: 69.3
click at [255, 470] on div "Create a crew that helps organize your personal projects, sets reminders for im…" at bounding box center [183, 378] width 366 height 587
drag, startPoint x: 105, startPoint y: 426, endPoint x: 119, endPoint y: 441, distance: 20.5
click at [119, 441] on div "Perfect! I've created your Personal Productivity Manager crew with three specia…" at bounding box center [184, 257] width 327 height 532
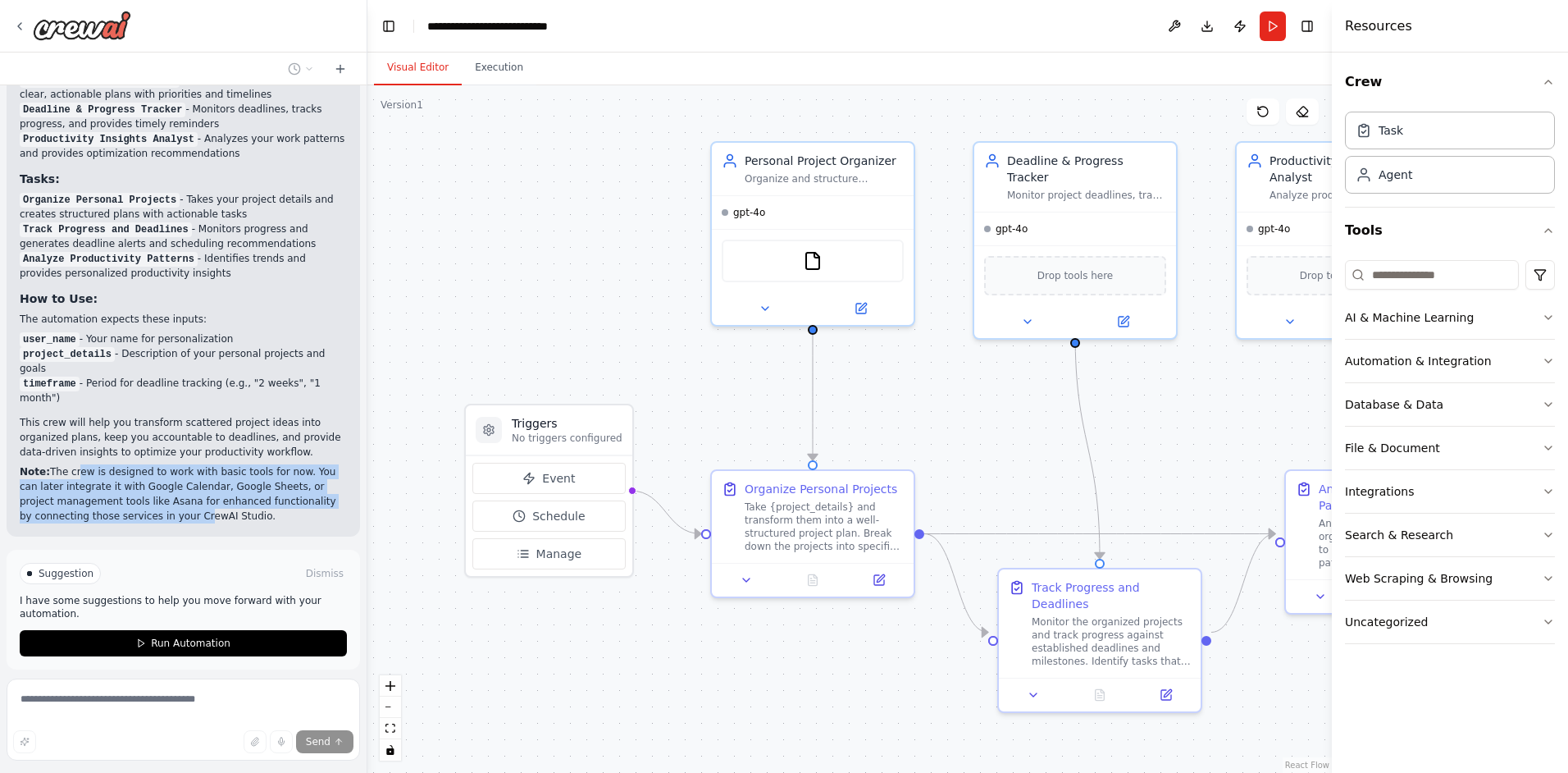
click at [119, 465] on p "Note: The crew is designed to work with basic tools for now. You can later inte…" at bounding box center [184, 494] width 327 height 59
drag, startPoint x: 61, startPoint y: 382, endPoint x: 214, endPoint y: 446, distance: 165.8
click at [214, 446] on div "Perfect! I've created your Personal Productivity Manager crew with three specia…" at bounding box center [184, 257] width 327 height 532
click at [214, 465] on p "Note: The crew is designed to work with basic tools for now. You can later inte…" at bounding box center [184, 494] width 327 height 59
drag, startPoint x: 193, startPoint y: 417, endPoint x: 225, endPoint y: 452, distance: 47.4
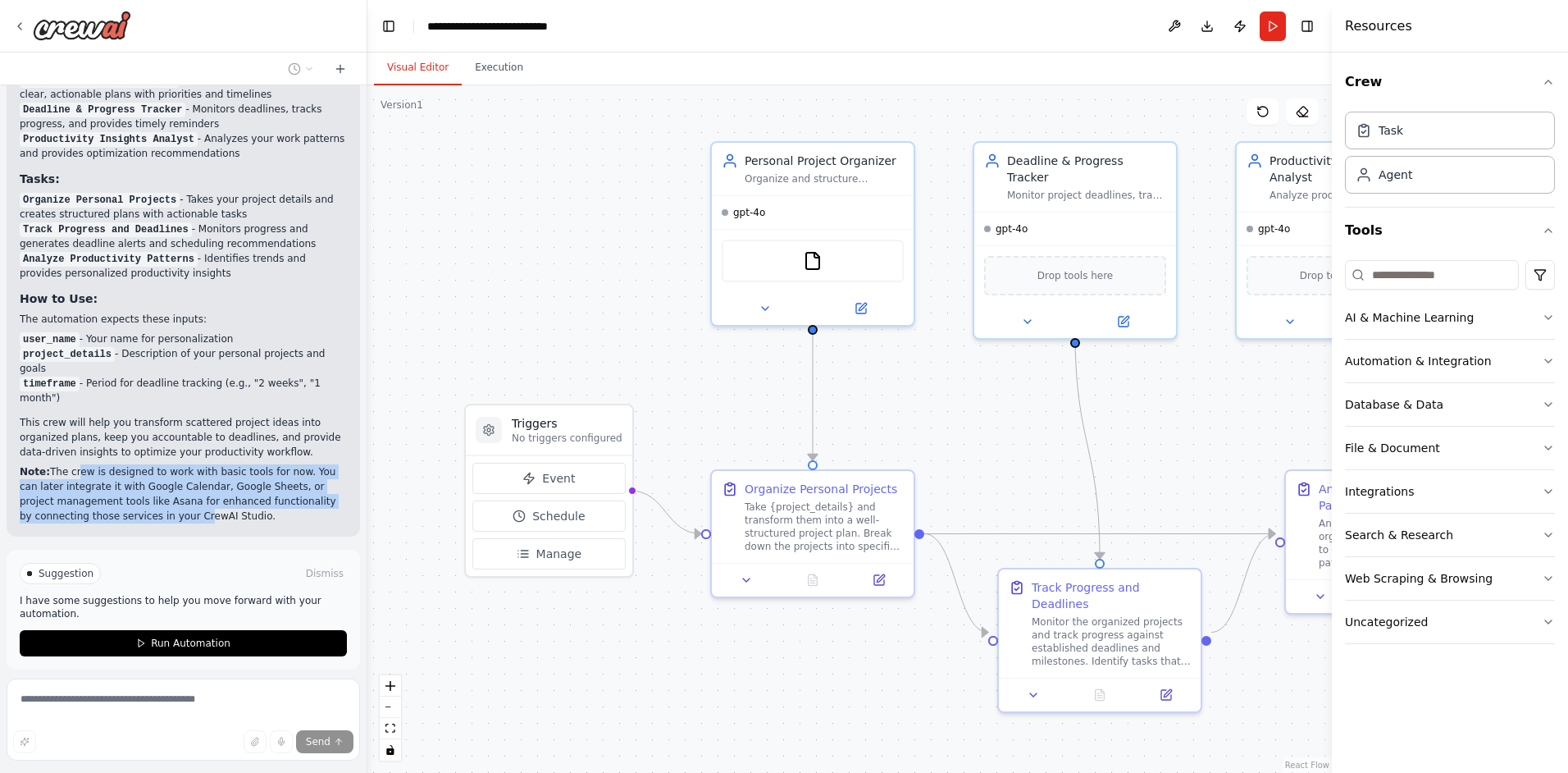
click at [225, 452] on div "Perfect! I've created your Personal Productivity Manager crew with three specia…" at bounding box center [183, 258] width 354 height 558
drag, startPoint x: 109, startPoint y: 398, endPoint x: 244, endPoint y: 442, distance: 142.0
click at [244, 465] on p "Note: The crew is designed to work with basic tools for now. You can later inte…" at bounding box center [184, 494] width 327 height 59
drag, startPoint x: 244, startPoint y: 442, endPoint x: 131, endPoint y: 415, distance: 116.2
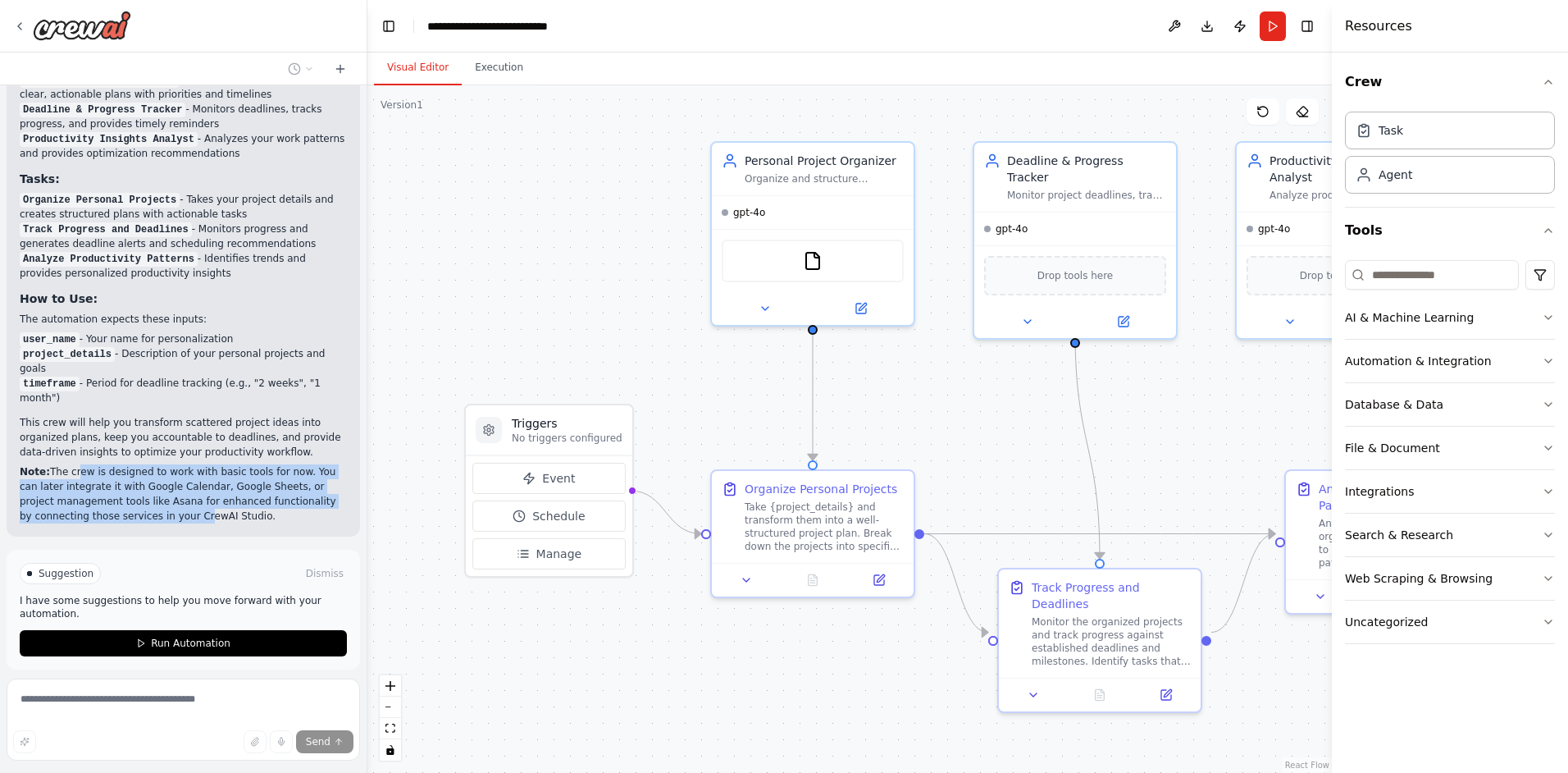
click at [244, 465] on p "Note: The crew is designed to work with basic tools for now. You can later inte…" at bounding box center [184, 494] width 327 height 59
drag, startPoint x: 116, startPoint y: 394, endPoint x: 174, endPoint y: 426, distance: 66.2
click at [174, 426] on div "Perfect! I've created your Personal Productivity Manager crew with three specia…" at bounding box center [184, 257] width 327 height 532
click at [174, 465] on p "Note: The crew is designed to work with basic tools for now. You can later inte…" at bounding box center [184, 494] width 327 height 59
drag, startPoint x: 132, startPoint y: 373, endPoint x: 213, endPoint y: 434, distance: 101.4
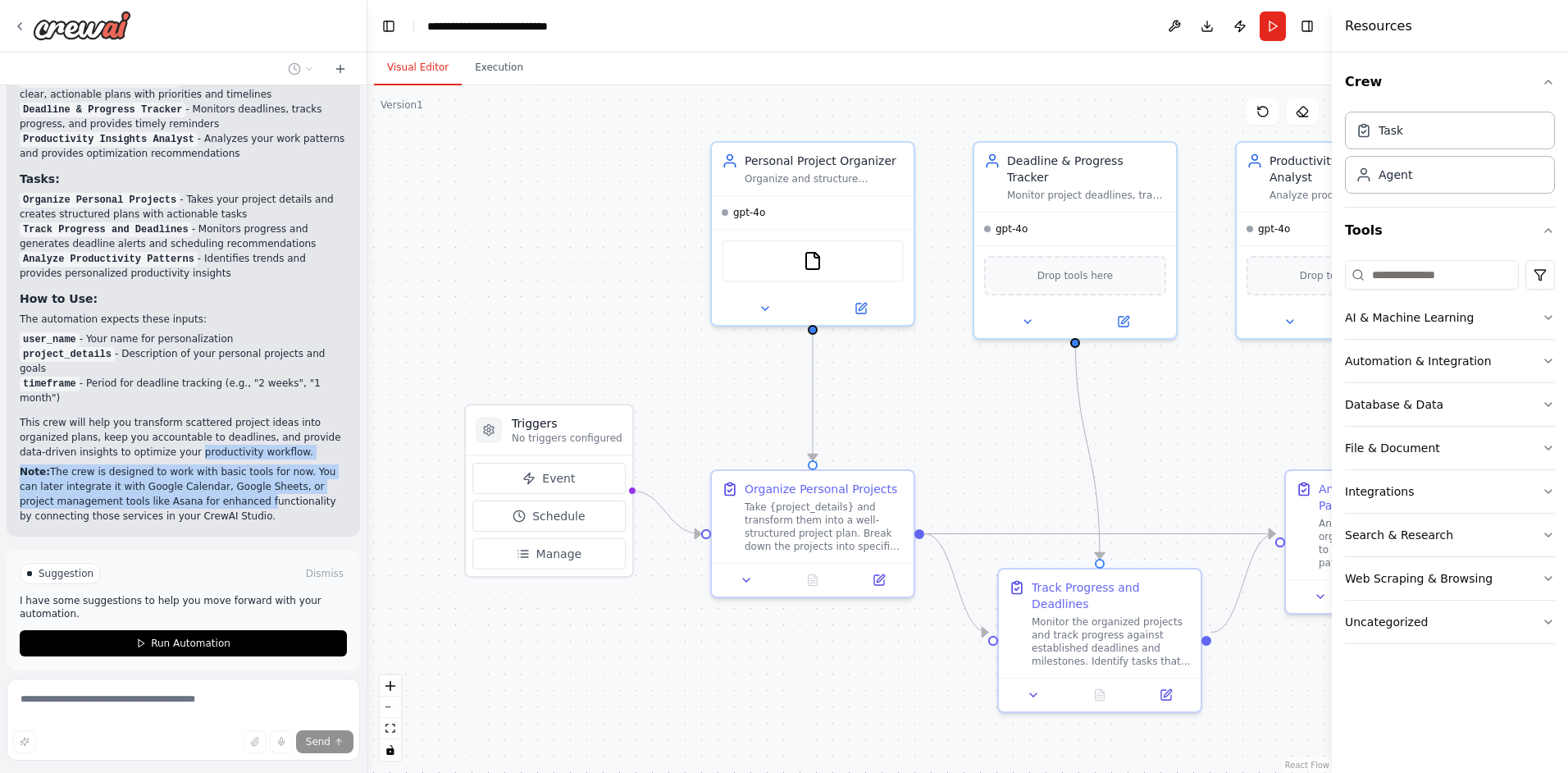
click at [213, 434] on div "Perfect! I've created your Personal Productivity Manager crew with three specia…" at bounding box center [184, 257] width 327 height 532
click at [213, 465] on p "Note: The crew is designed to work with basic tools for now. You can later inte…" at bounding box center [184, 494] width 327 height 59
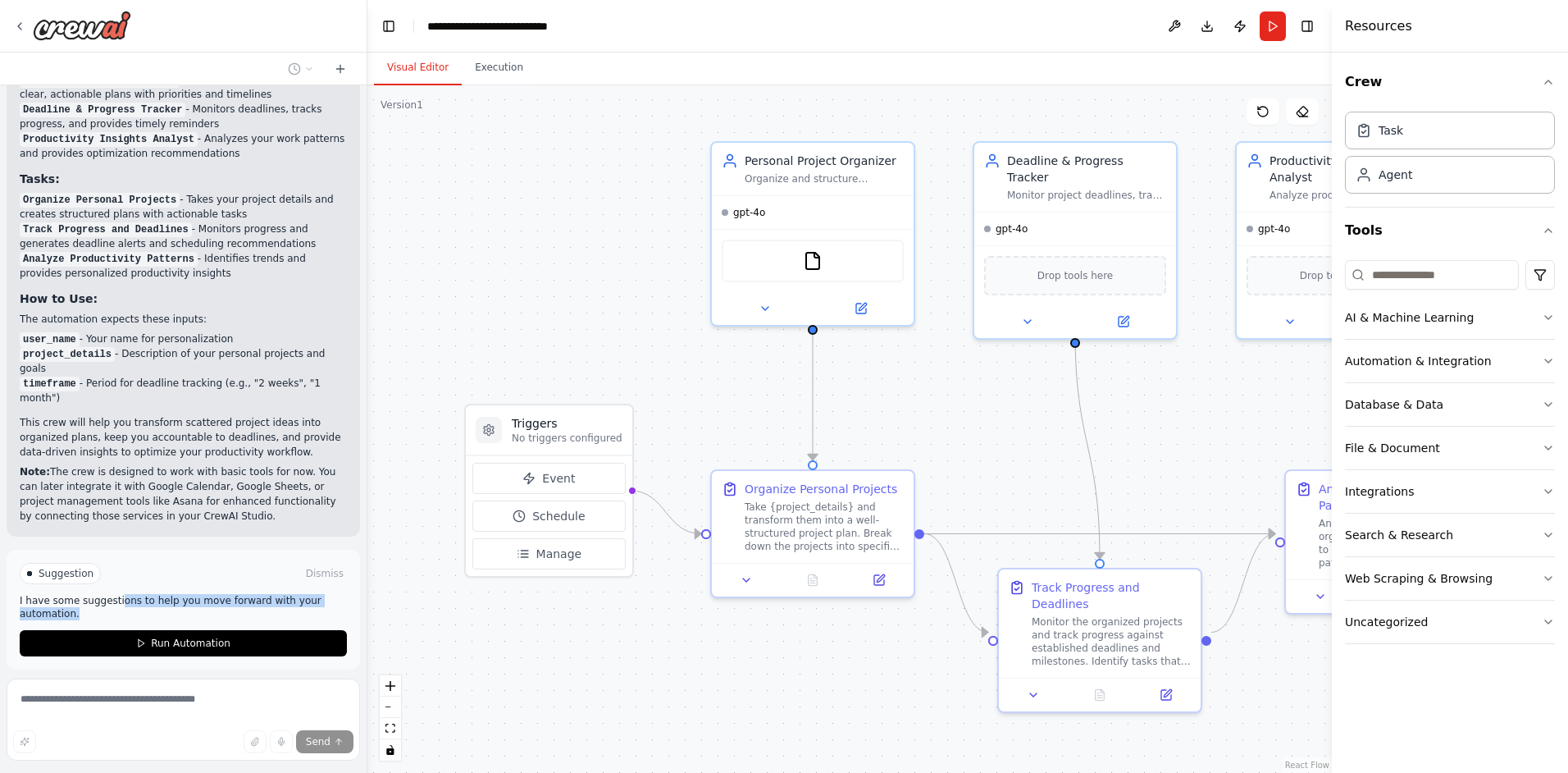
drag, startPoint x: 121, startPoint y: 521, endPoint x: 212, endPoint y: 537, distance: 92.4
click at [212, 563] on div "Suggestion Dismiss I have some suggestions to help you move forward with your a…" at bounding box center [184, 609] width 327 height 94
click at [212, 594] on p "I have some suggestions to help you move forward with your automation." at bounding box center [184, 607] width 327 height 26
click at [1412, 495] on button "Integrations" at bounding box center [1450, 491] width 210 height 43
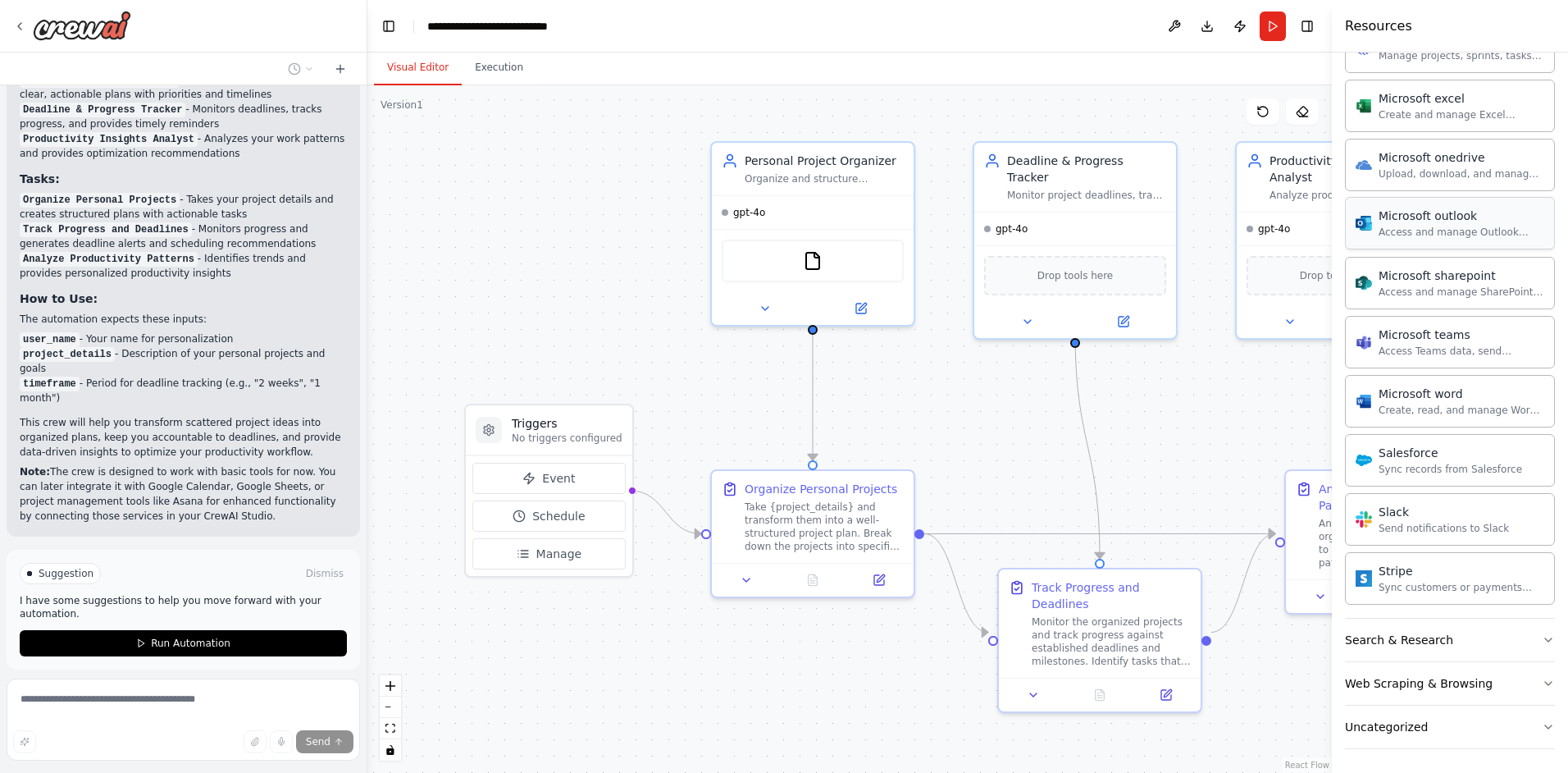
scroll to position [856, 0]
click at [611, 374] on div ".deletable-edge-delete-btn { width: 20px; height: 20px; border: 0px solid #ffff…" at bounding box center [849, 429] width 964 height 688
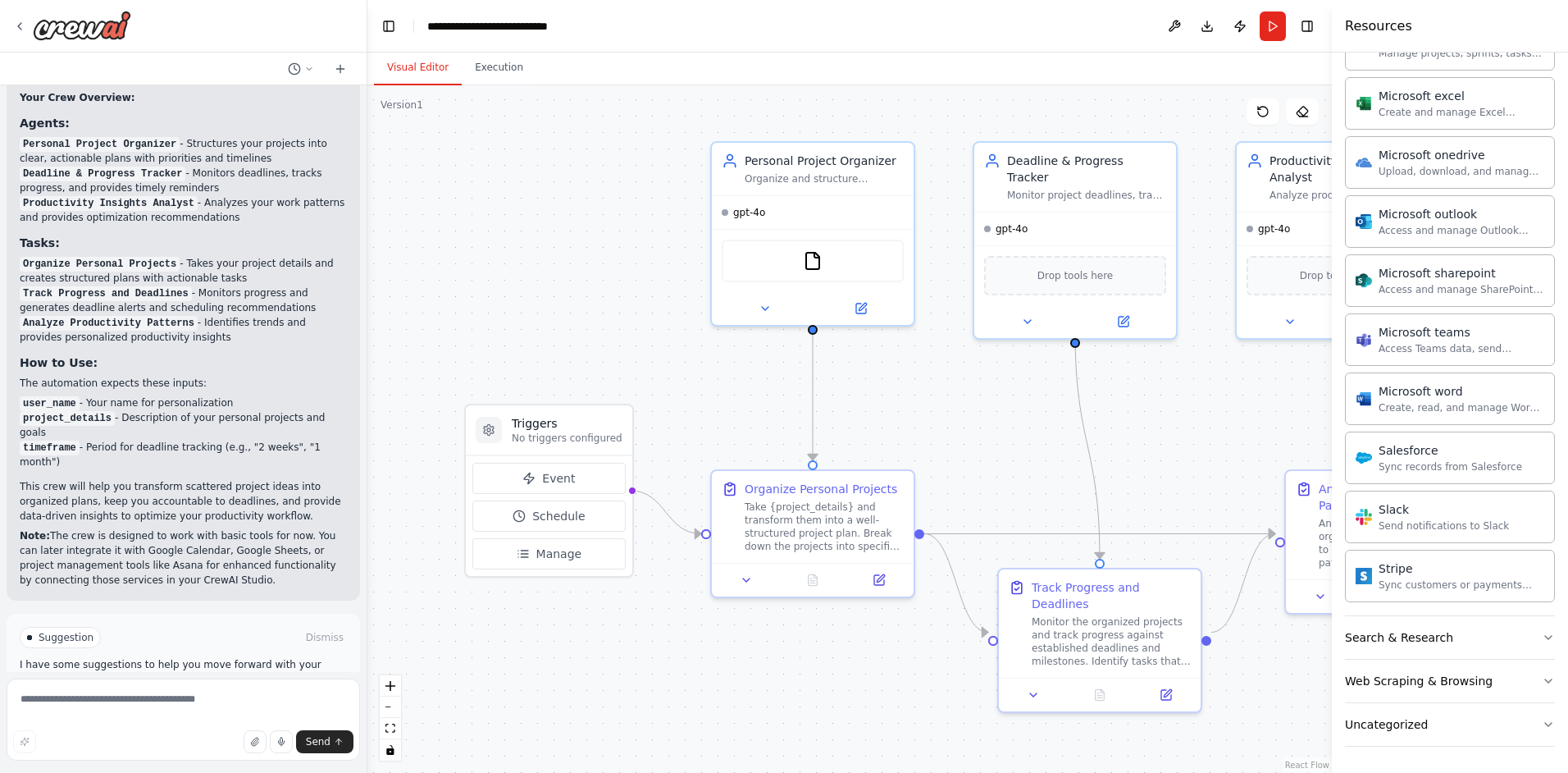
drag, startPoint x: 1184, startPoint y: 394, endPoint x: 988, endPoint y: 437, distance: 200.7
drag, startPoint x: 988, startPoint y: 437, endPoint x: 1165, endPoint y: 470, distance: 180.0
click at [1148, 484] on div ".deletable-edge-delete-btn { width: 20px; height: 20px; border: 0px solid #ffff…" at bounding box center [849, 429] width 964 height 688
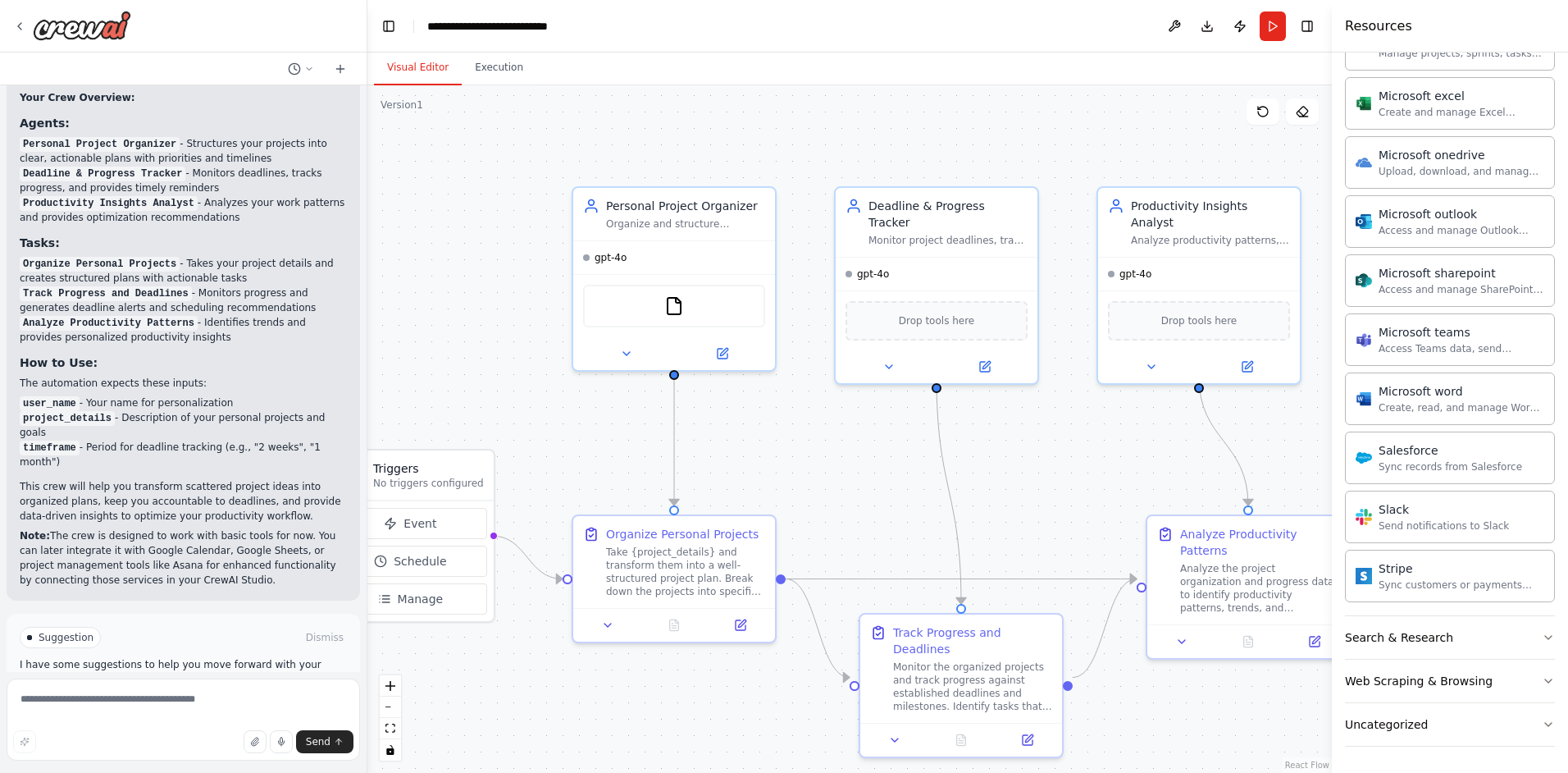
drag, startPoint x: 1064, startPoint y: 475, endPoint x: 1008, endPoint y: 487, distance: 57.3
click at [1014, 484] on div ".deletable-edge-delete-btn { width: 20px; height: 20px; border: 0px solid #ffff…" at bounding box center [849, 429] width 964 height 688
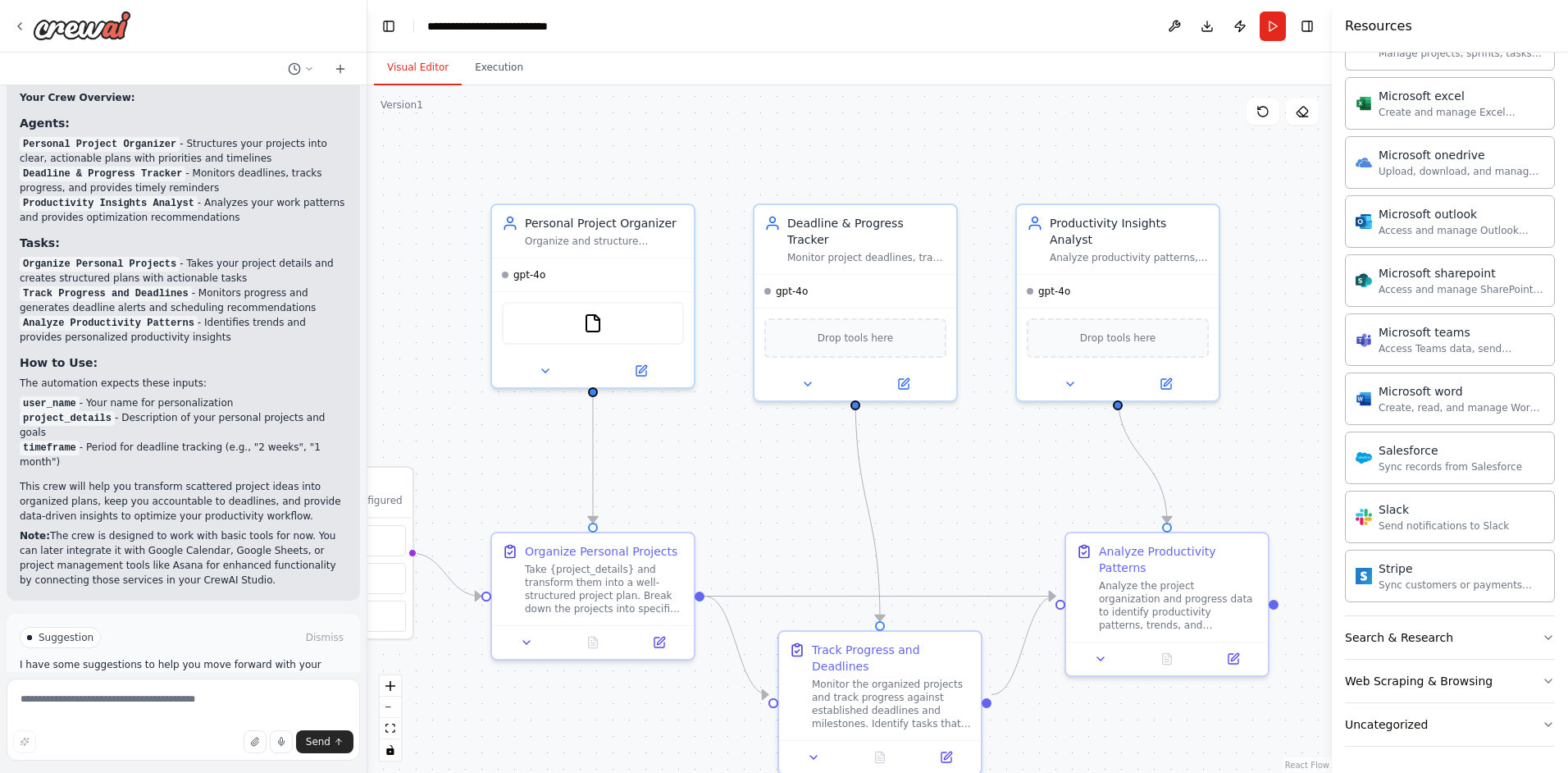
drag, startPoint x: 1031, startPoint y: 487, endPoint x: 999, endPoint y: 496, distance: 33.2
click at [999, 496] on div ".deletable-edge-delete-btn { width: 20px; height: 20px; border: 0px solid #ffff…" at bounding box center [849, 429] width 964 height 688
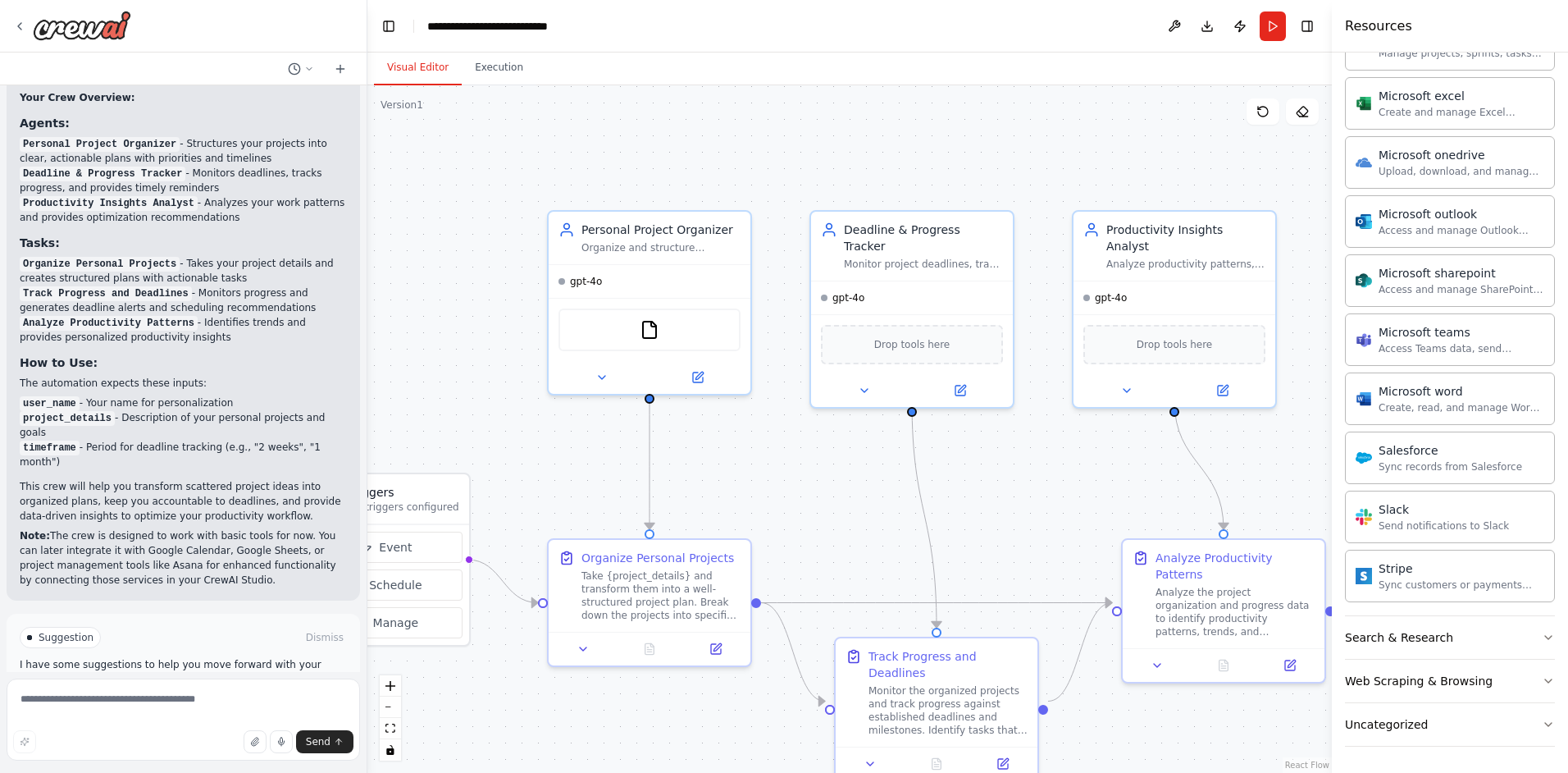
drag, startPoint x: 512, startPoint y: 464, endPoint x: 675, endPoint y: 489, distance: 164.9
click at [675, 489] on div ".deletable-edge-delete-btn { width: 20px; height: 20px; border: 0px solid #ffff…" at bounding box center [849, 429] width 964 height 688
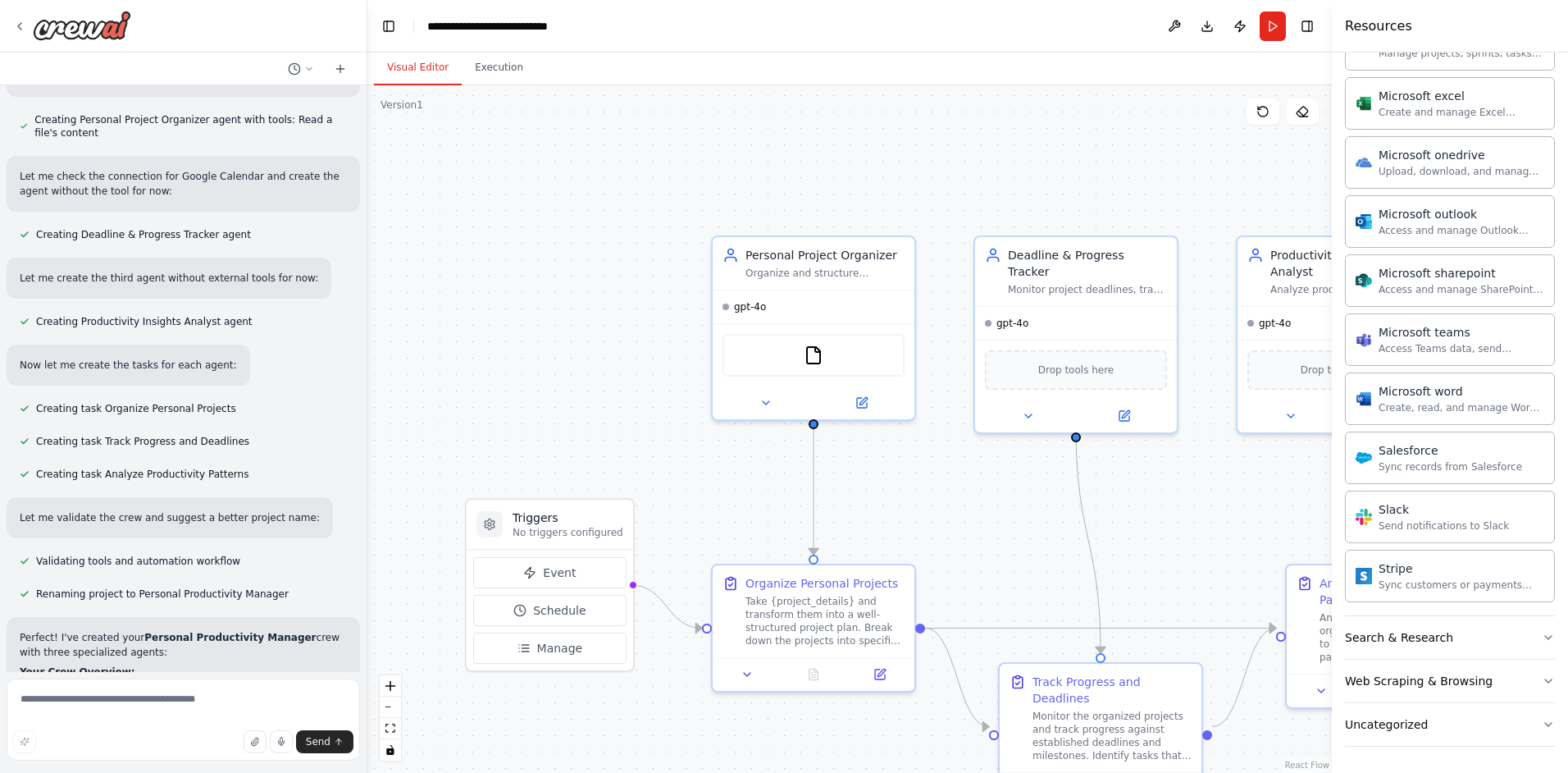
scroll to position [226, 0]
